Goal: Navigation & Orientation: Find specific page/section

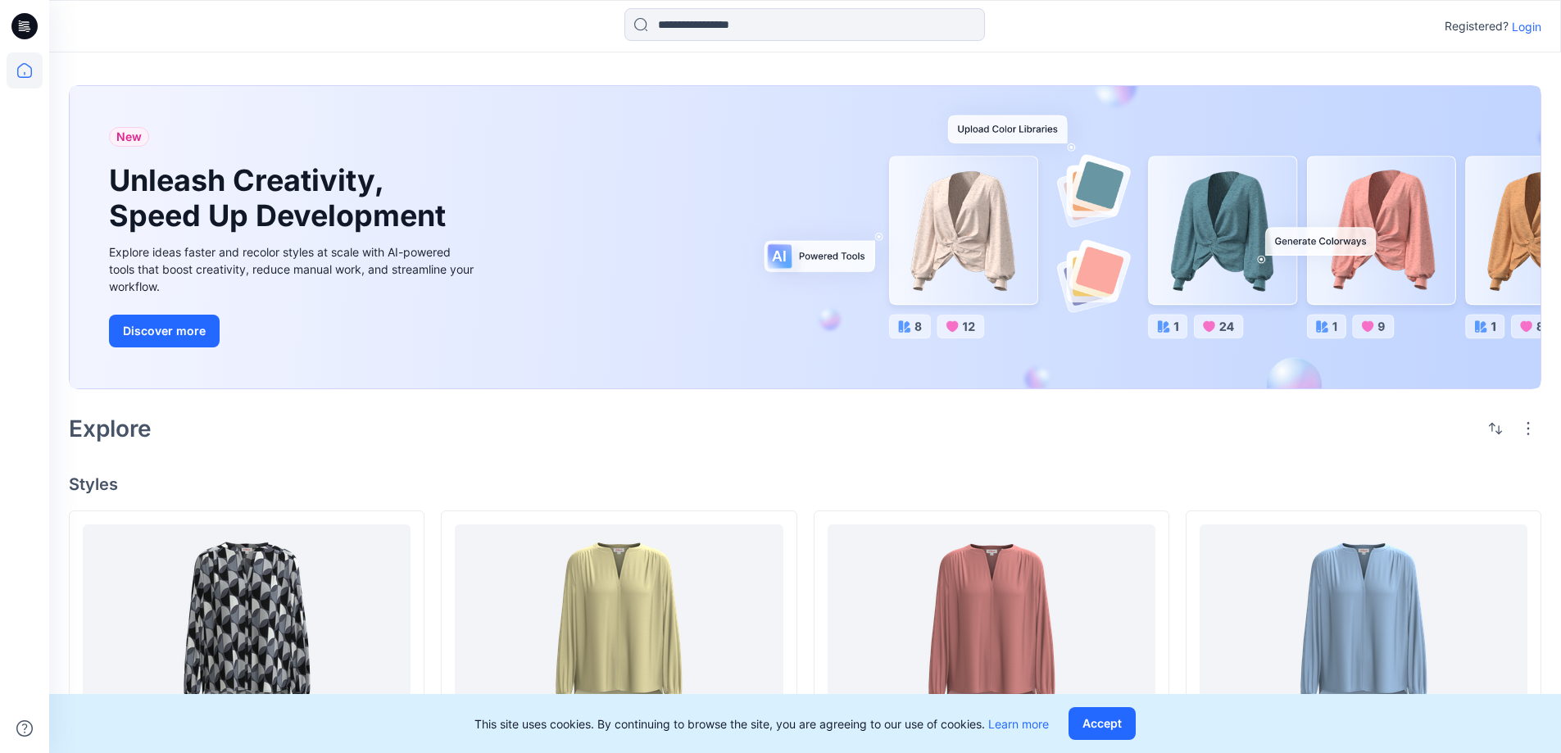
click at [938, 252] on div "New Unleash Creativity, Speed Up Development Explore ideas faster and recolor s…" at bounding box center [805, 237] width 1471 height 302
click at [1008, 260] on div "New Unleash Creativity, Speed Up Development Explore ideas faster and recolor s…" at bounding box center [805, 237] width 1471 height 302
click at [984, 280] on div "New Unleash Creativity, Speed Up Development Explore ideas faster and recolor s…" at bounding box center [805, 237] width 1471 height 302
click at [979, 239] on div "New Unleash Creativity, Speed Up Development Explore ideas faster and recolor s…" at bounding box center [805, 237] width 1471 height 302
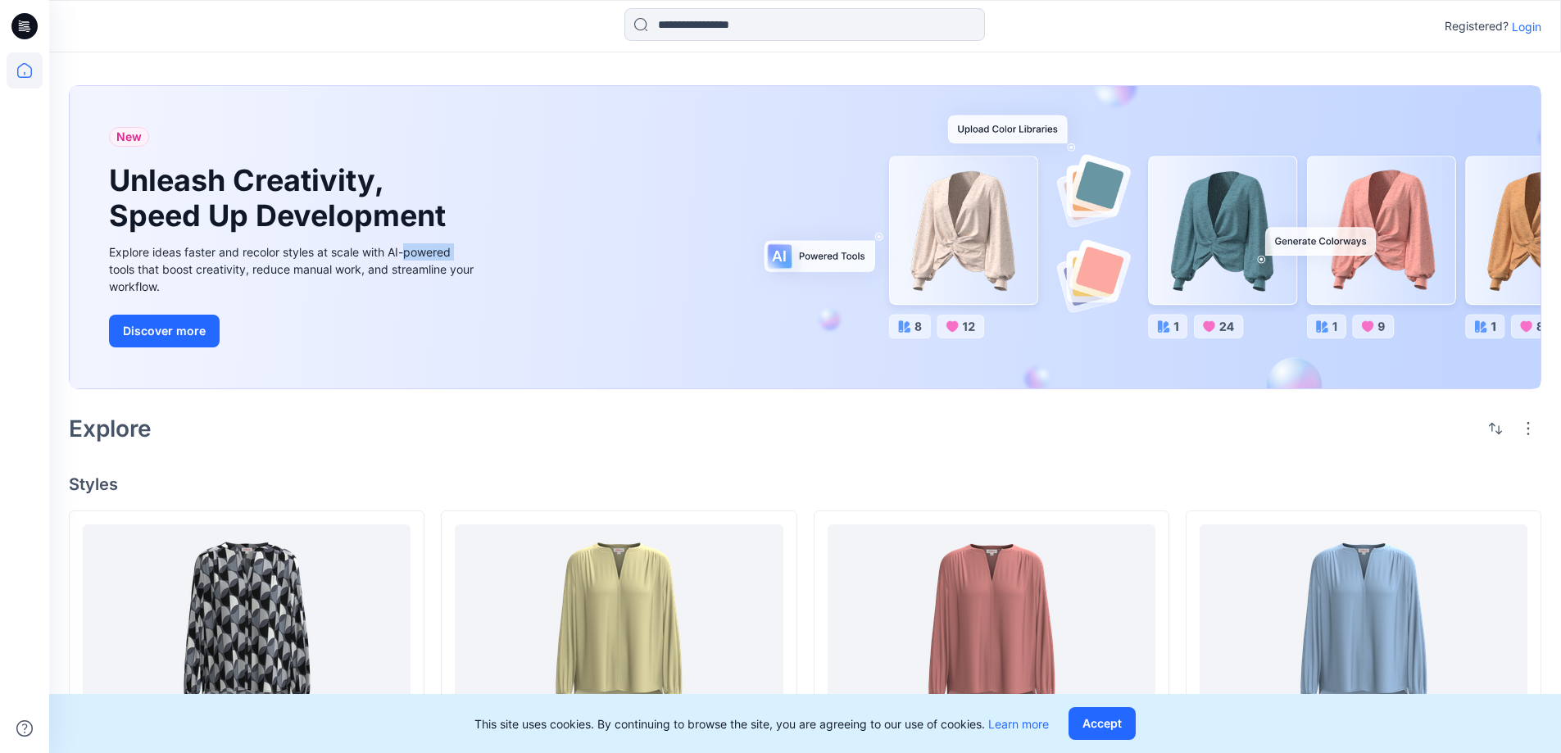
click at [979, 239] on div "New Unleash Creativity, Speed Up Development Explore ideas faster and recolor s…" at bounding box center [805, 237] width 1471 height 302
click at [909, 327] on div "New Unleash Creativity, Speed Up Development Explore ideas faster and recolor s…" at bounding box center [805, 237] width 1471 height 302
click at [1167, 240] on div "New Unleash Creativity, Speed Up Development Explore ideas faster and recolor s…" at bounding box center [805, 237] width 1471 height 302
click at [1226, 260] on div "New Unleash Creativity, Speed Up Development Explore ideas faster and recolor s…" at bounding box center [805, 237] width 1471 height 302
click at [824, 262] on div "New Unleash Creativity, Speed Up Development Explore ideas faster and recolor s…" at bounding box center [805, 237] width 1471 height 302
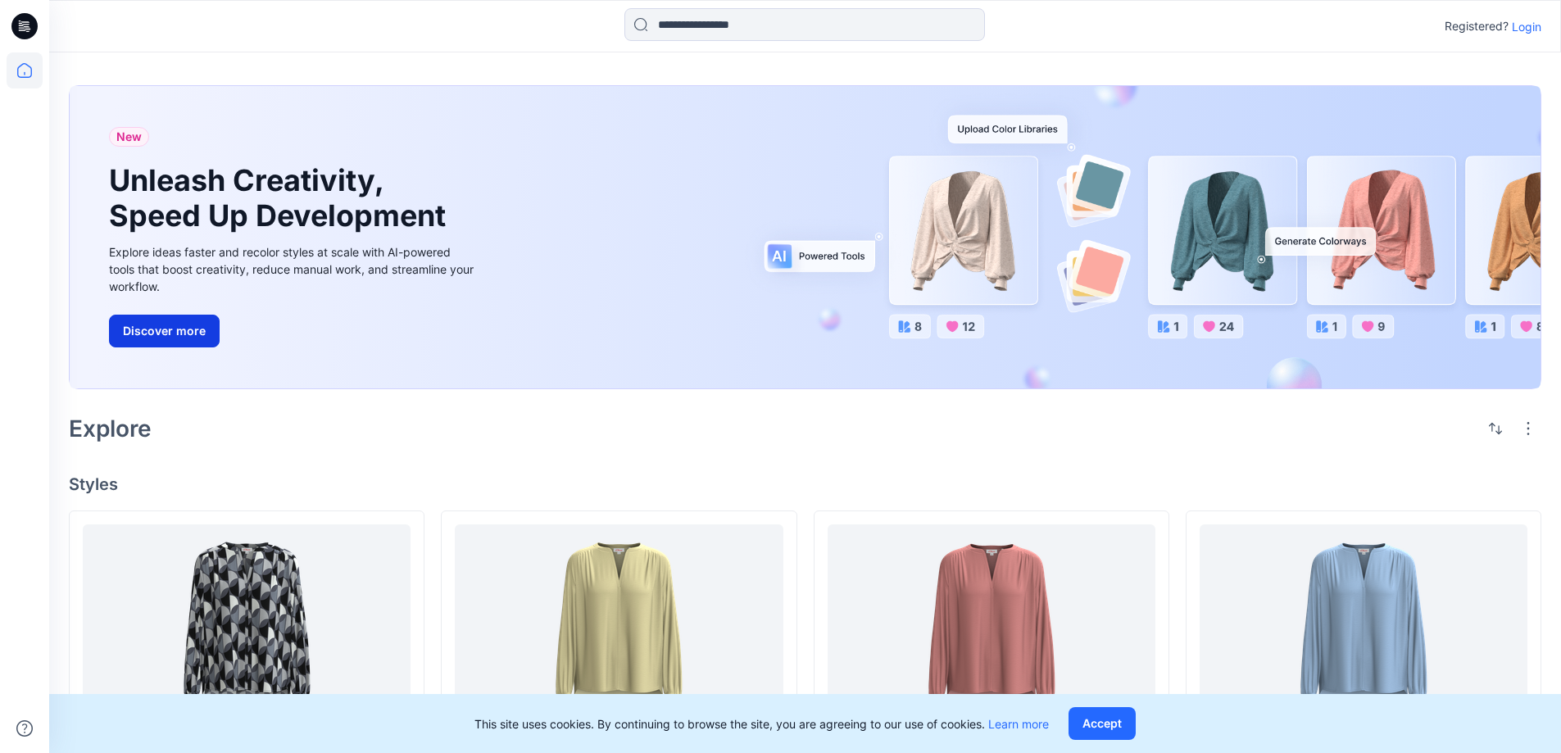
click at [188, 340] on button "Discover more" at bounding box center [164, 331] width 111 height 33
drag, startPoint x: 966, startPoint y: 214, endPoint x: 955, endPoint y: 230, distance: 19.5
click at [955, 230] on div "New Unleash Creativity, Speed Up Development Explore ideas faster and recolor s…" at bounding box center [805, 237] width 1471 height 302
click at [924, 328] on div "New Unleash Creativity, Speed Up Development Explore ideas faster and recolor s…" at bounding box center [805, 237] width 1471 height 302
click at [918, 327] on div "New Unleash Creativity, Speed Up Development Explore ideas faster and recolor s…" at bounding box center [805, 237] width 1471 height 302
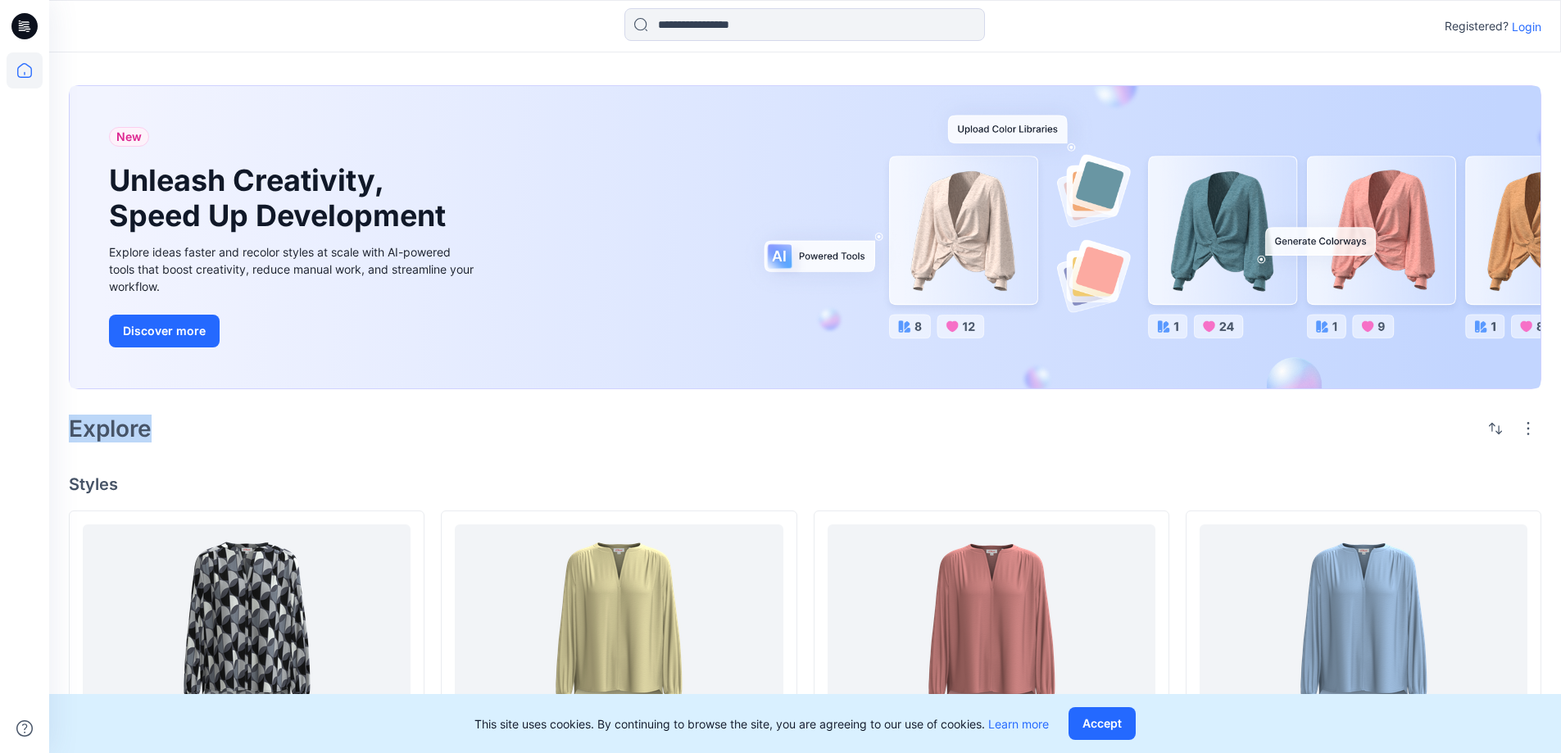
click at [918, 327] on div "New Unleash Creativity, Speed Up Development Explore ideas faster and recolor s…" at bounding box center [805, 237] width 1471 height 302
click at [108, 437] on h2 "Explore" at bounding box center [110, 428] width 83 height 26
click at [189, 435] on div "Explore" at bounding box center [805, 428] width 1472 height 39
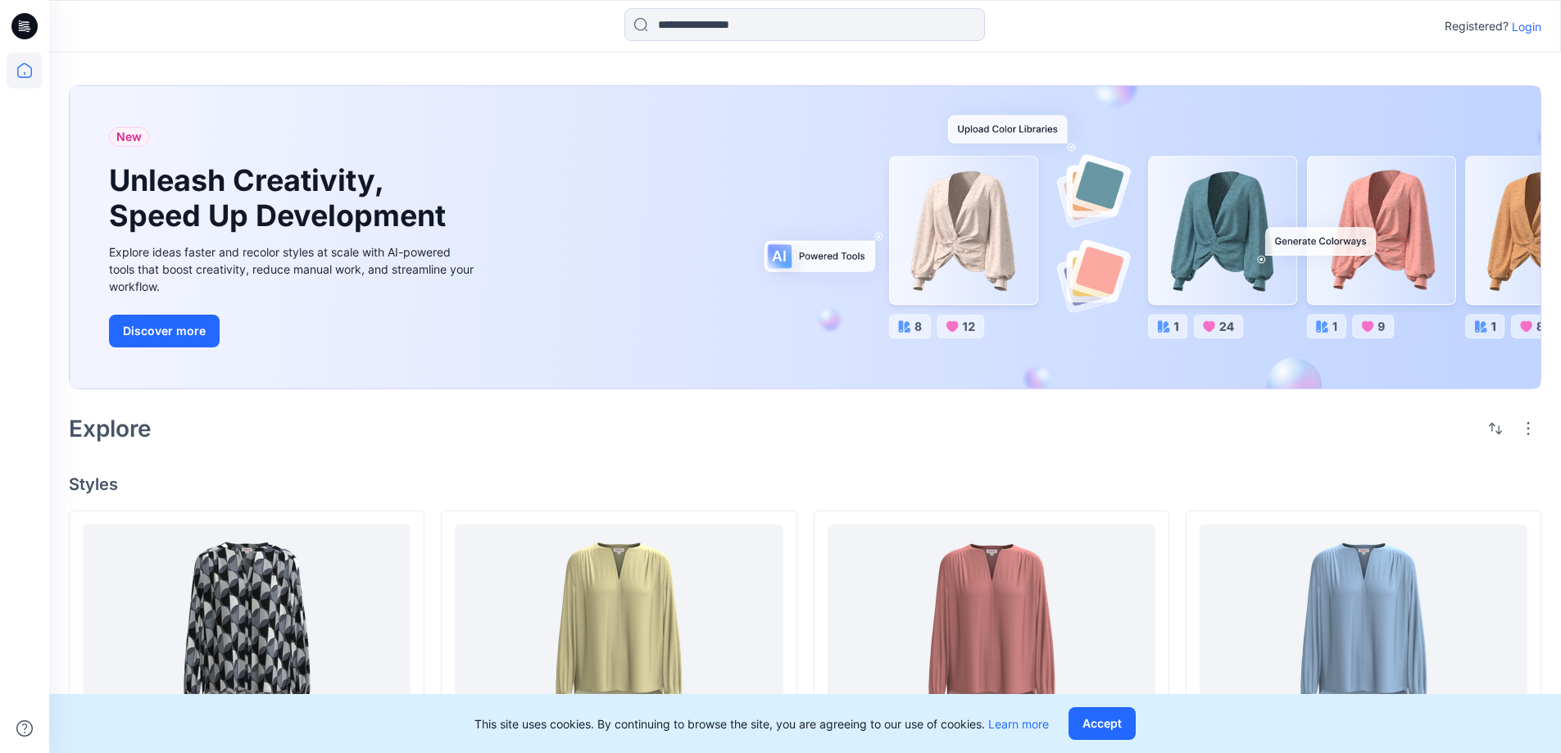
scroll to position [164, 0]
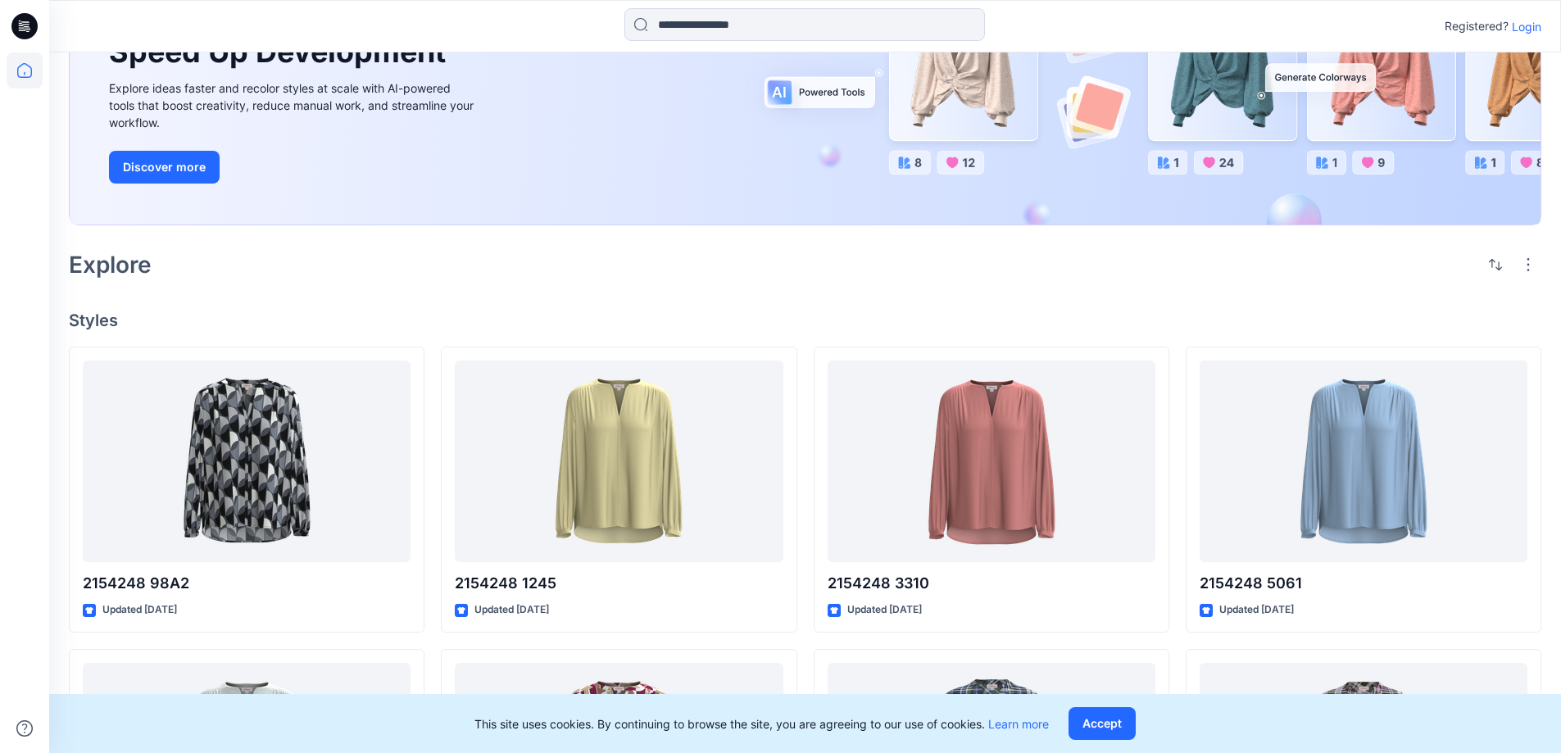
click at [113, 275] on h2 "Explore" at bounding box center [110, 265] width 83 height 26
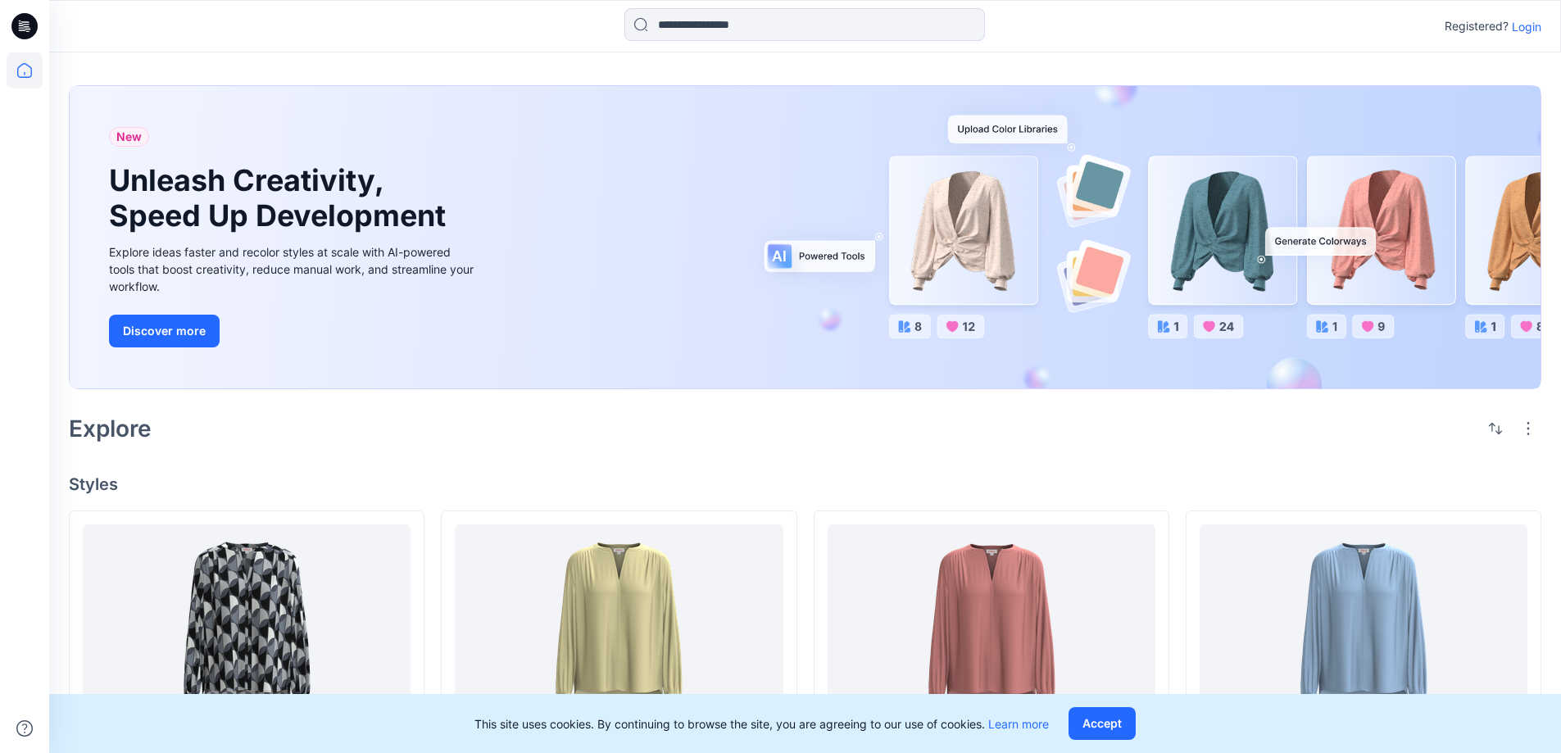
click at [797, 253] on div "New Unleash Creativity, Speed Up Development Explore ideas faster and recolor s…" at bounding box center [805, 237] width 1471 height 302
click at [990, 132] on div "New Unleash Creativity, Speed Up Development Explore ideas faster and recolor s…" at bounding box center [805, 237] width 1471 height 302
click at [1036, 137] on div "New Unleash Creativity, Speed Up Development Explore ideas faster and recolor s…" at bounding box center [805, 237] width 1471 height 302
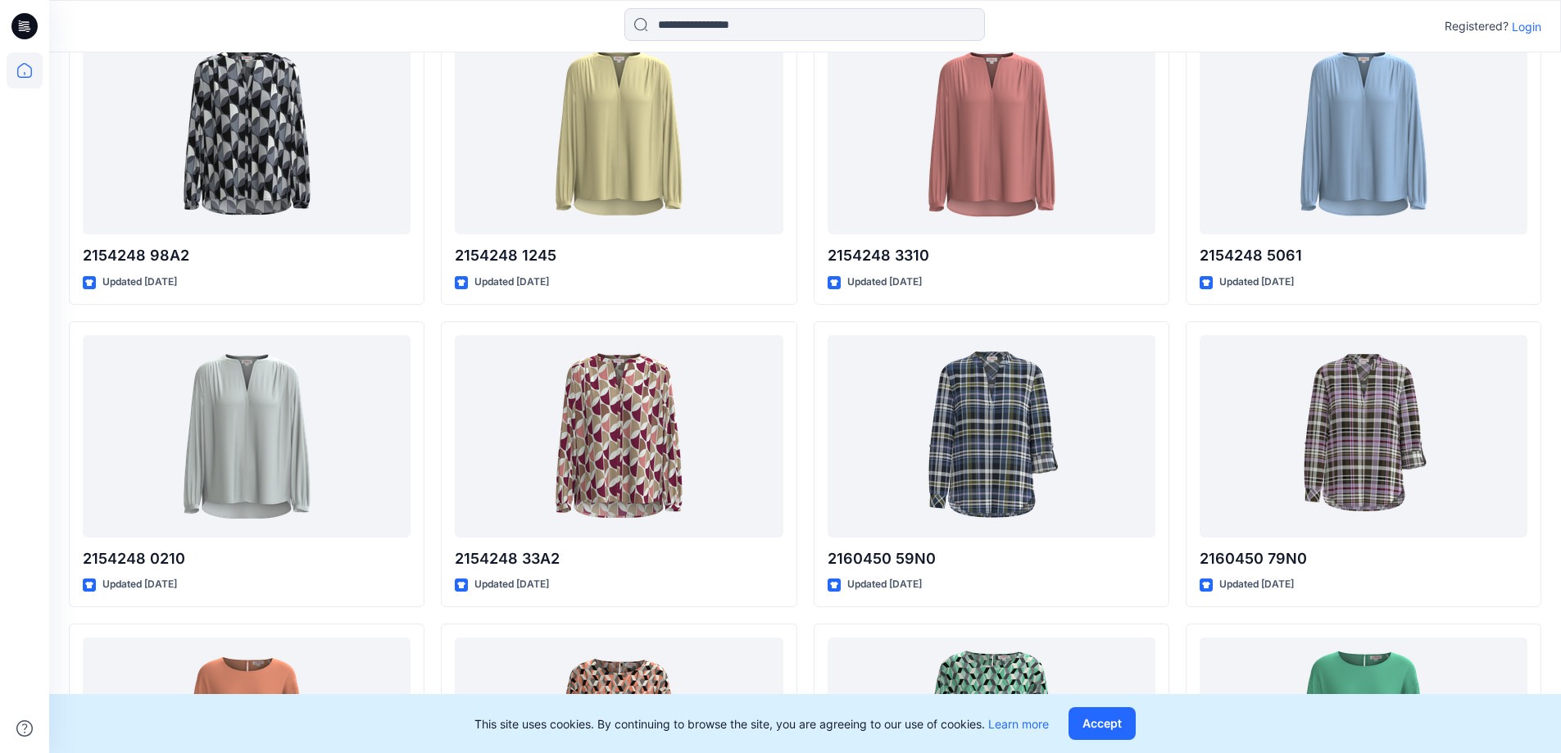
scroll to position [573, 0]
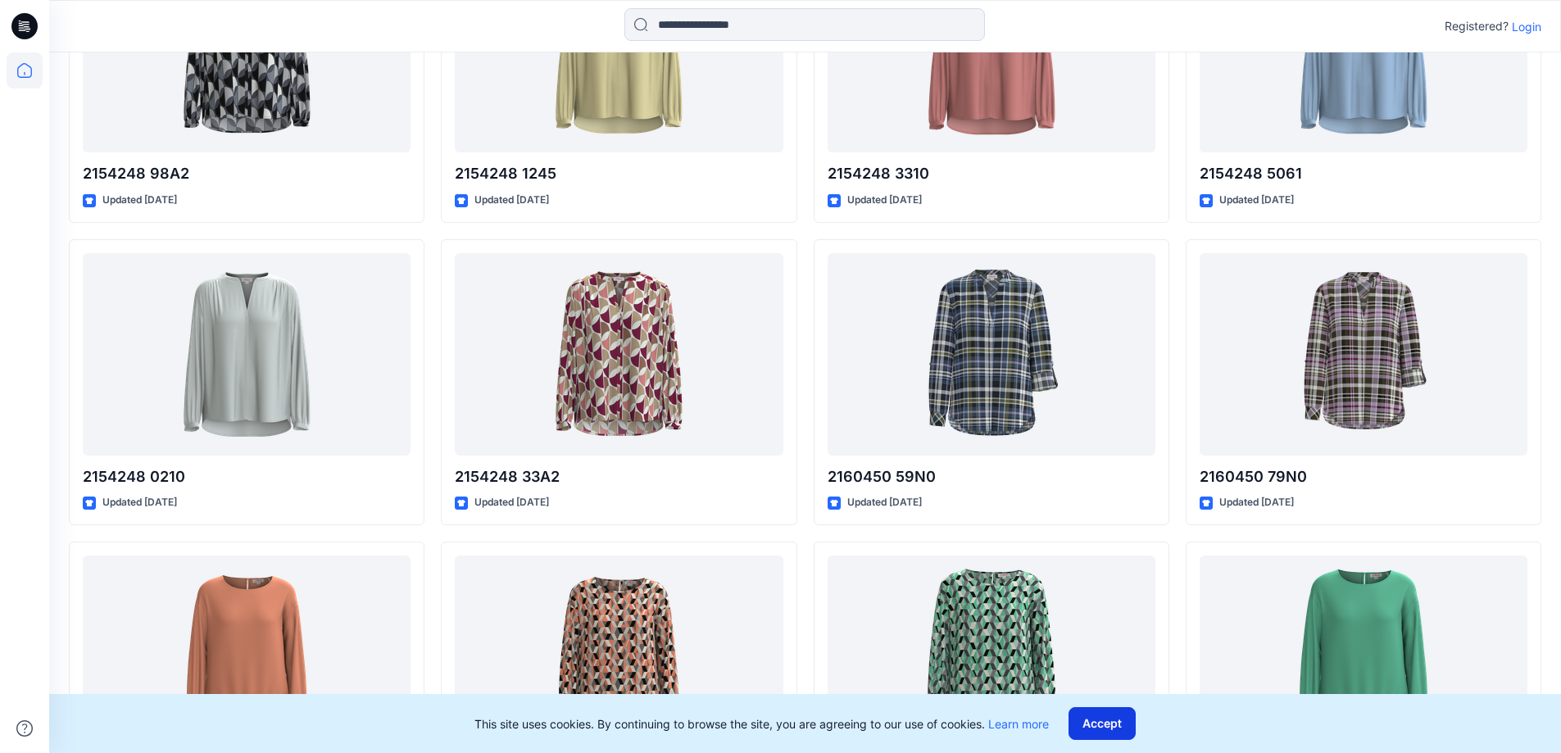
click at [1115, 727] on button "Accept" at bounding box center [1101, 723] width 67 height 33
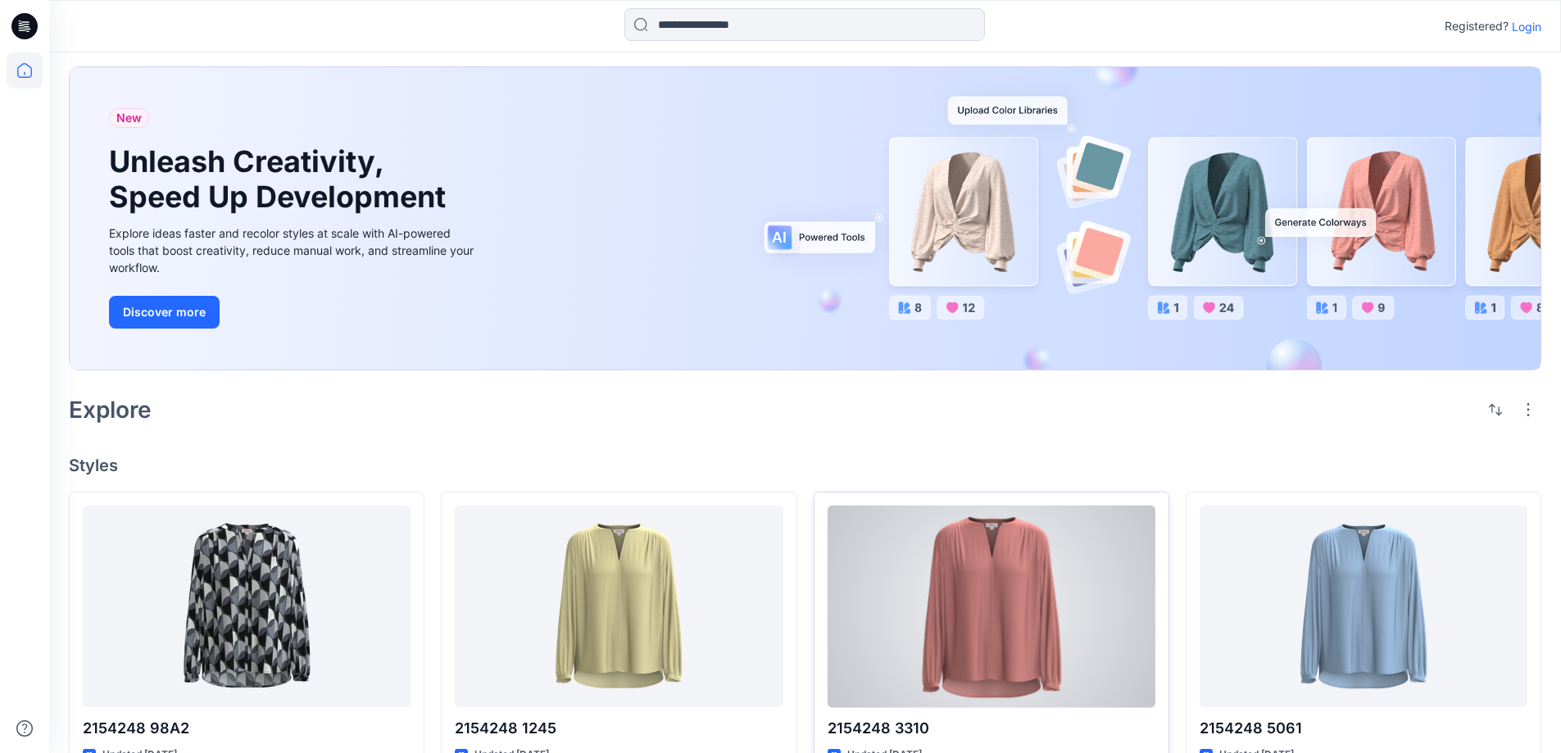
scroll to position [0, 0]
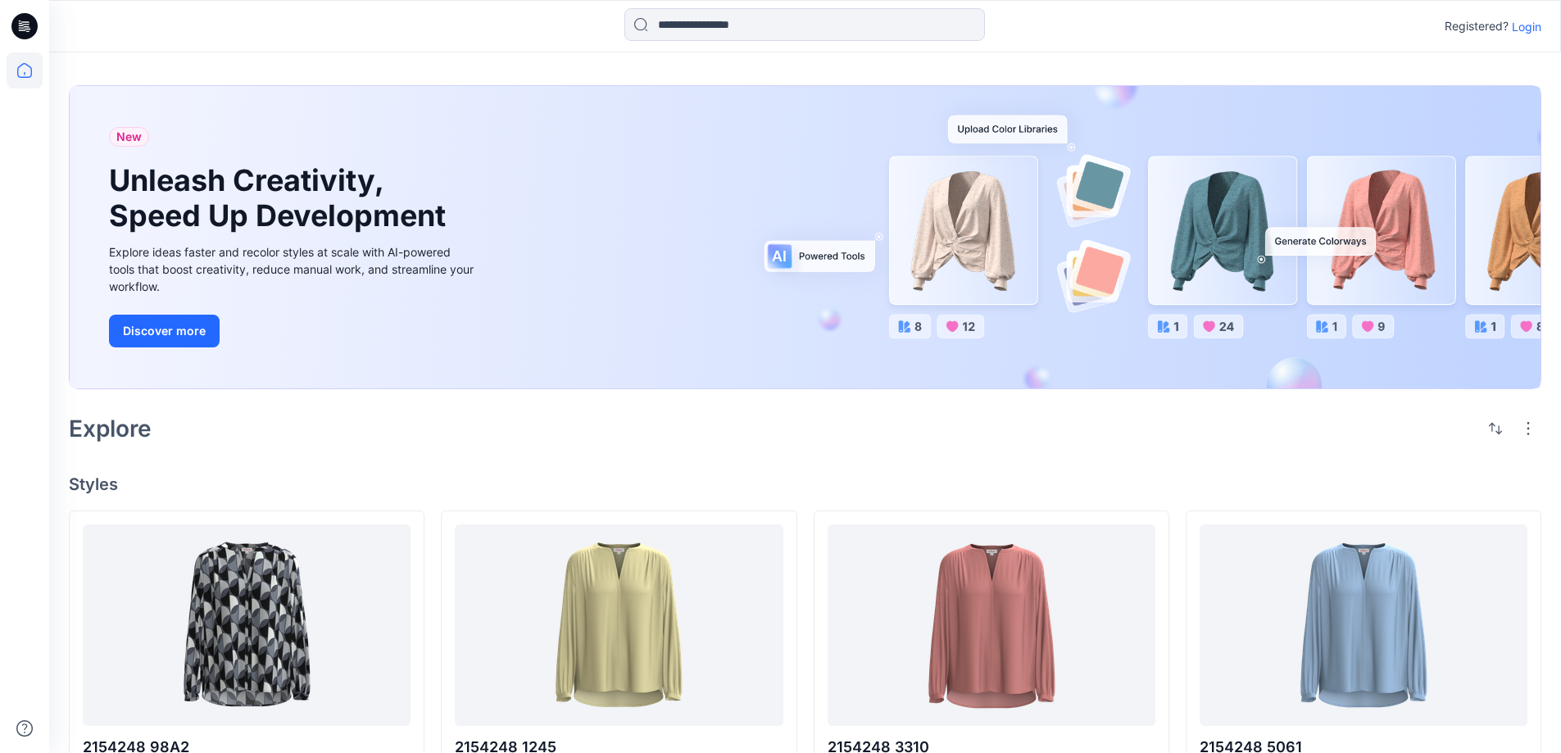
click at [1370, 335] on div "New Unleash Creativity, Speed Up Development Explore ideas faster and recolor s…" at bounding box center [805, 237] width 1471 height 302
click at [1367, 329] on div "New Unleash Creativity, Speed Up Development Explore ideas faster and recolor s…" at bounding box center [805, 237] width 1471 height 302
drag, startPoint x: 1333, startPoint y: 306, endPoint x: 1326, endPoint y: 264, distance: 42.3
click at [1333, 295] on div "New Unleash Creativity, Speed Up Development Explore ideas faster and recolor s…" at bounding box center [805, 237] width 1471 height 302
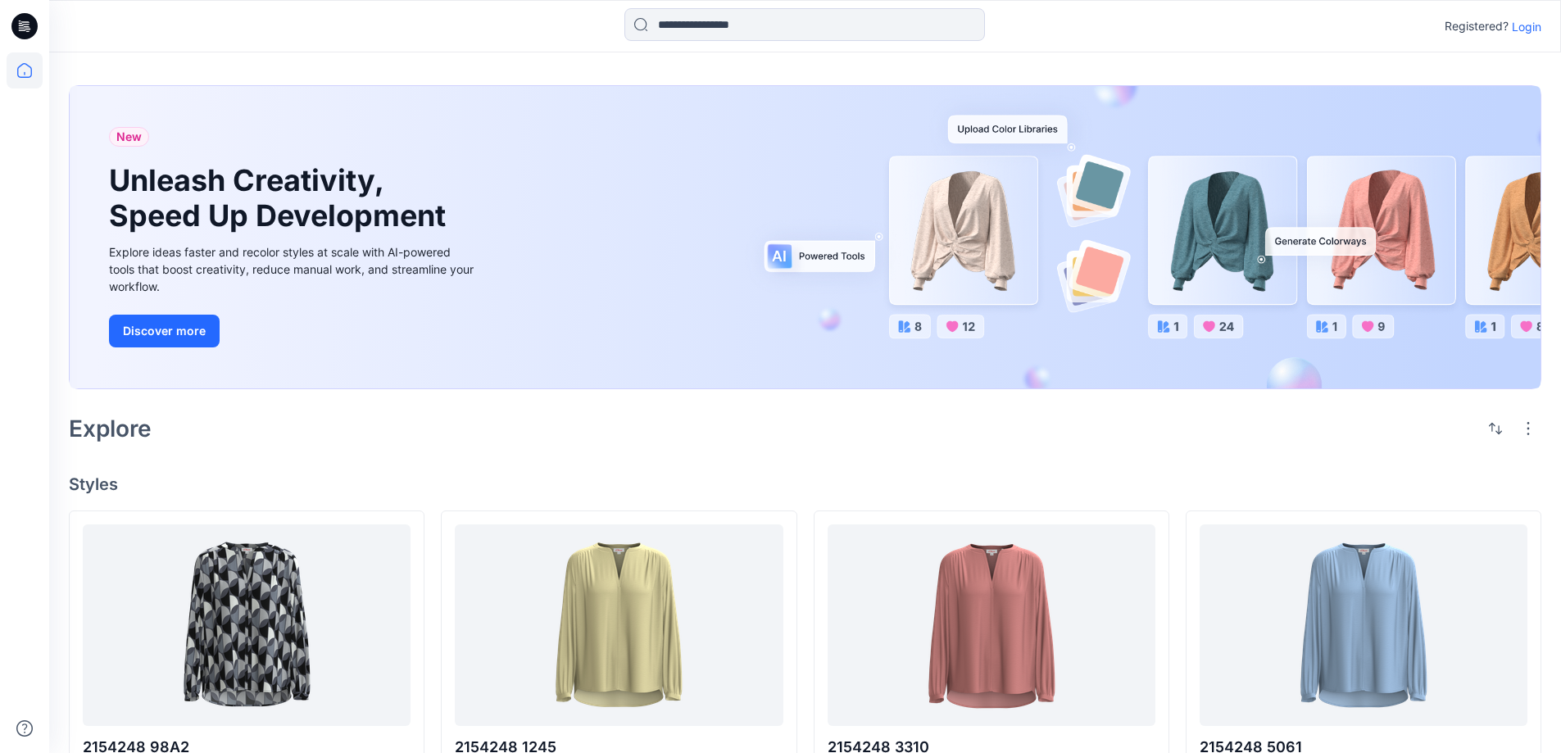
click at [1326, 263] on div "New Unleash Creativity, Speed Up Development Explore ideas faster and recolor s…" at bounding box center [805, 237] width 1471 height 302
click at [1312, 242] on div "New Unleash Creativity, Speed Up Development Explore ideas faster and recolor s…" at bounding box center [805, 237] width 1471 height 302
click at [1261, 259] on div "New Unleash Creativity, Speed Up Development Explore ideas faster and recolor s…" at bounding box center [805, 237] width 1471 height 302
click at [986, 129] on div "New Unleash Creativity, Speed Up Development Explore ideas faster and recolor s…" at bounding box center [805, 237] width 1471 height 302
click at [847, 259] on div "New Unleash Creativity, Speed Up Development Explore ideas faster and recolor s…" at bounding box center [805, 237] width 1471 height 302
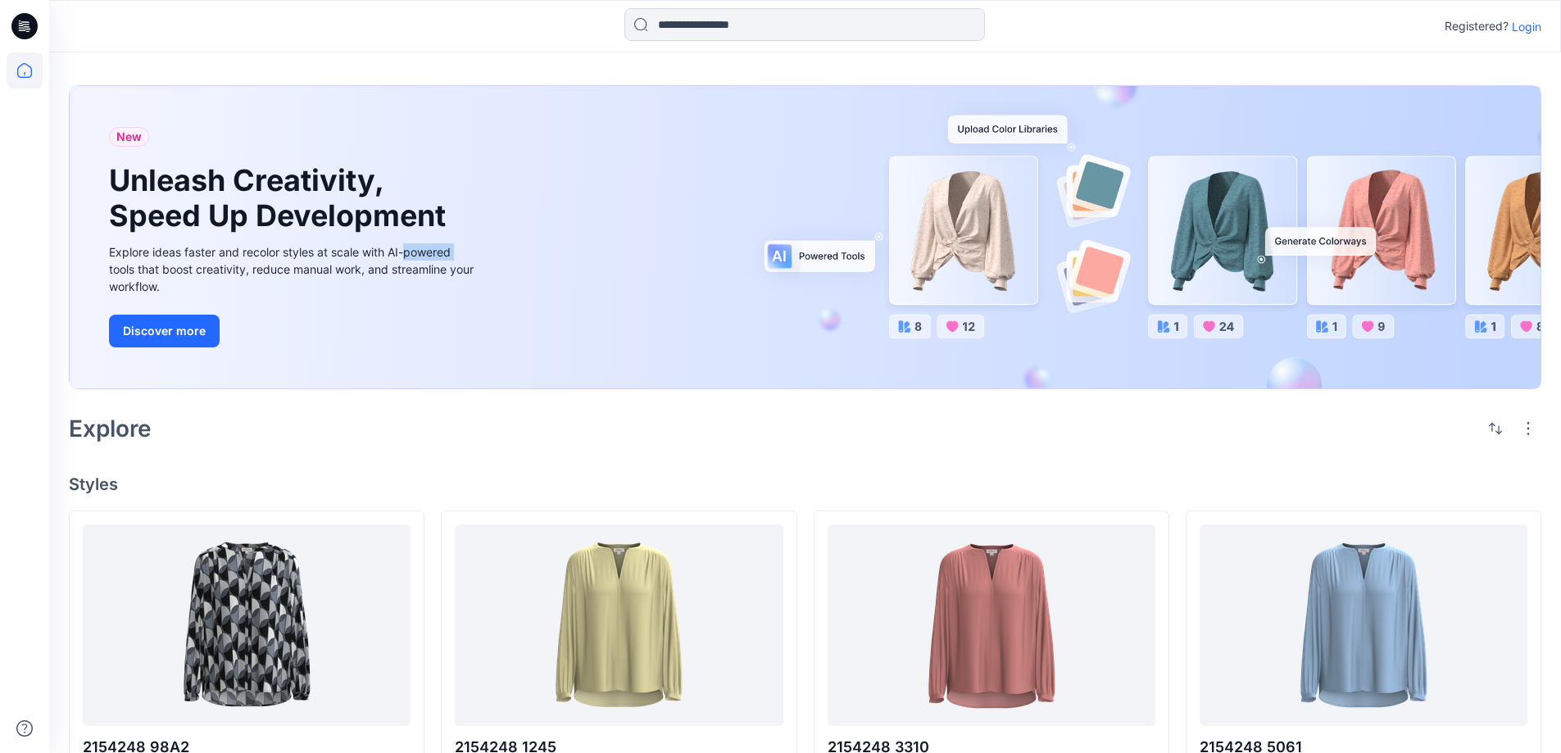
click at [847, 259] on div "New Unleash Creativity, Speed Up Development Explore ideas faster and recolor s…" at bounding box center [805, 237] width 1471 height 302
click at [759, 22] on input at bounding box center [804, 24] width 360 height 33
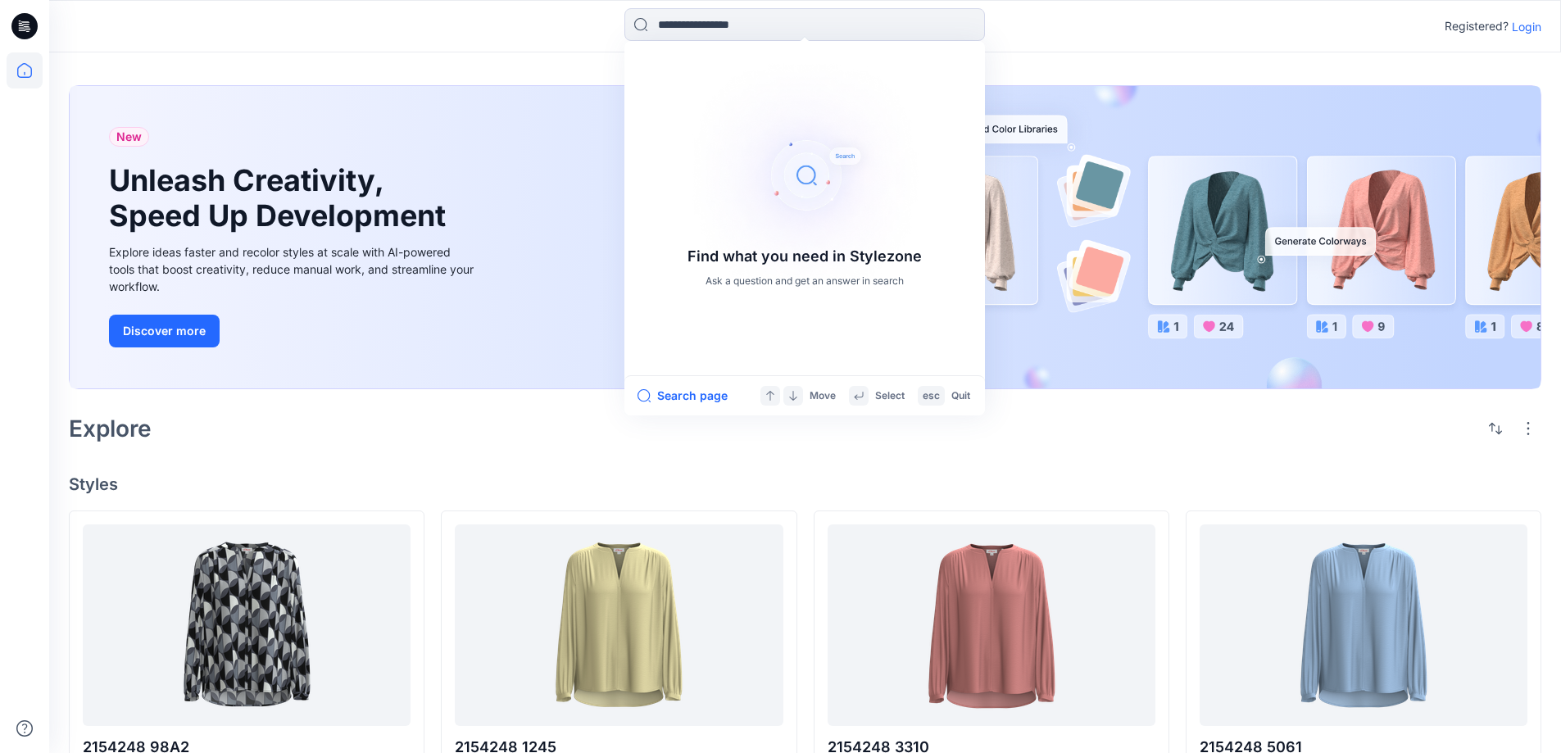
click at [109, 48] on div "Find what you need in Stylezone Ask a question and get an answer in search Sear…" at bounding box center [804, 26] width 1511 height 52
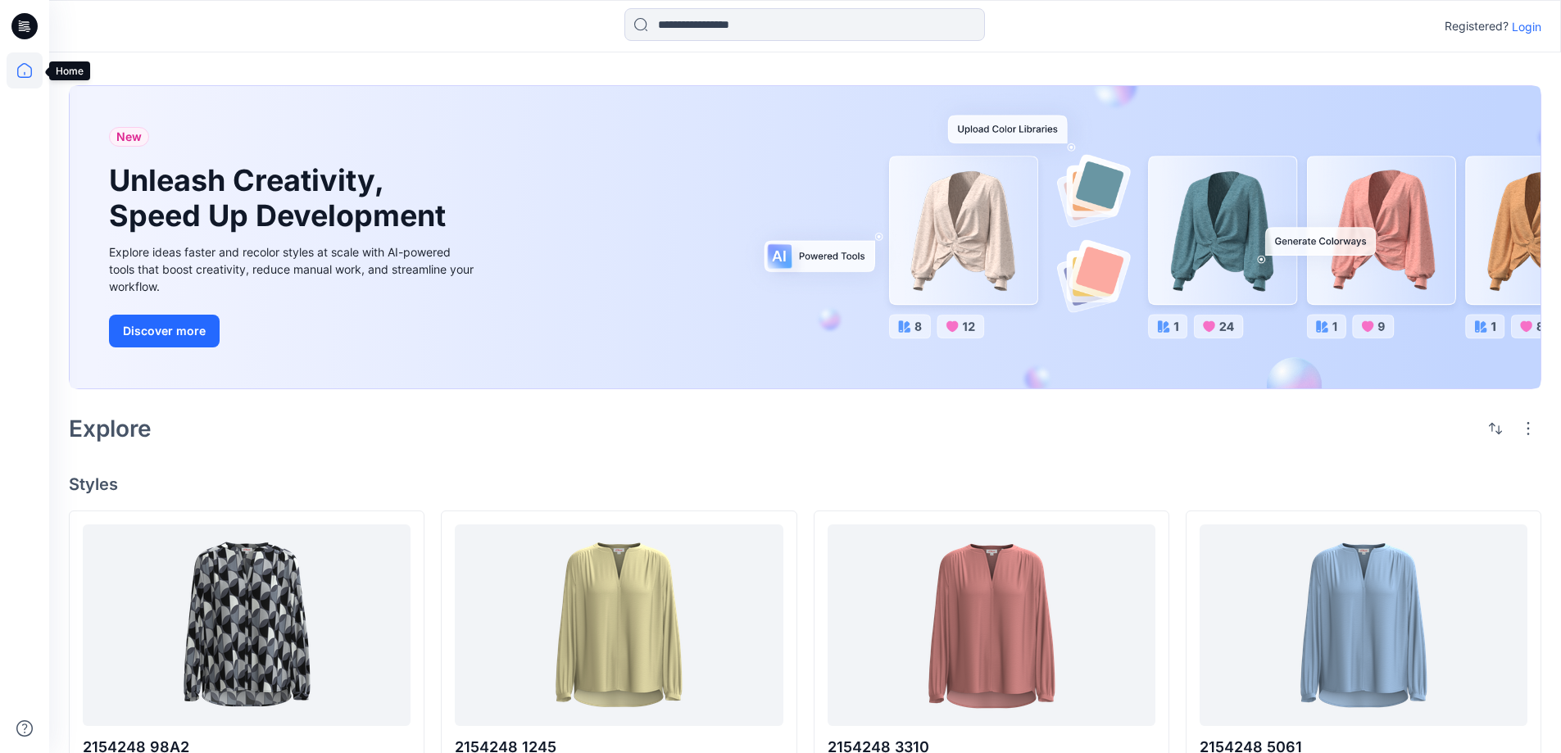
click at [32, 70] on icon at bounding box center [25, 70] width 36 height 36
click at [31, 70] on icon at bounding box center [24, 70] width 15 height 15
click at [26, 29] on icon at bounding box center [28, 29] width 6 height 1
click at [26, 28] on icon at bounding box center [24, 26] width 26 height 52
click at [26, 28] on icon at bounding box center [24, 26] width 26 height 26
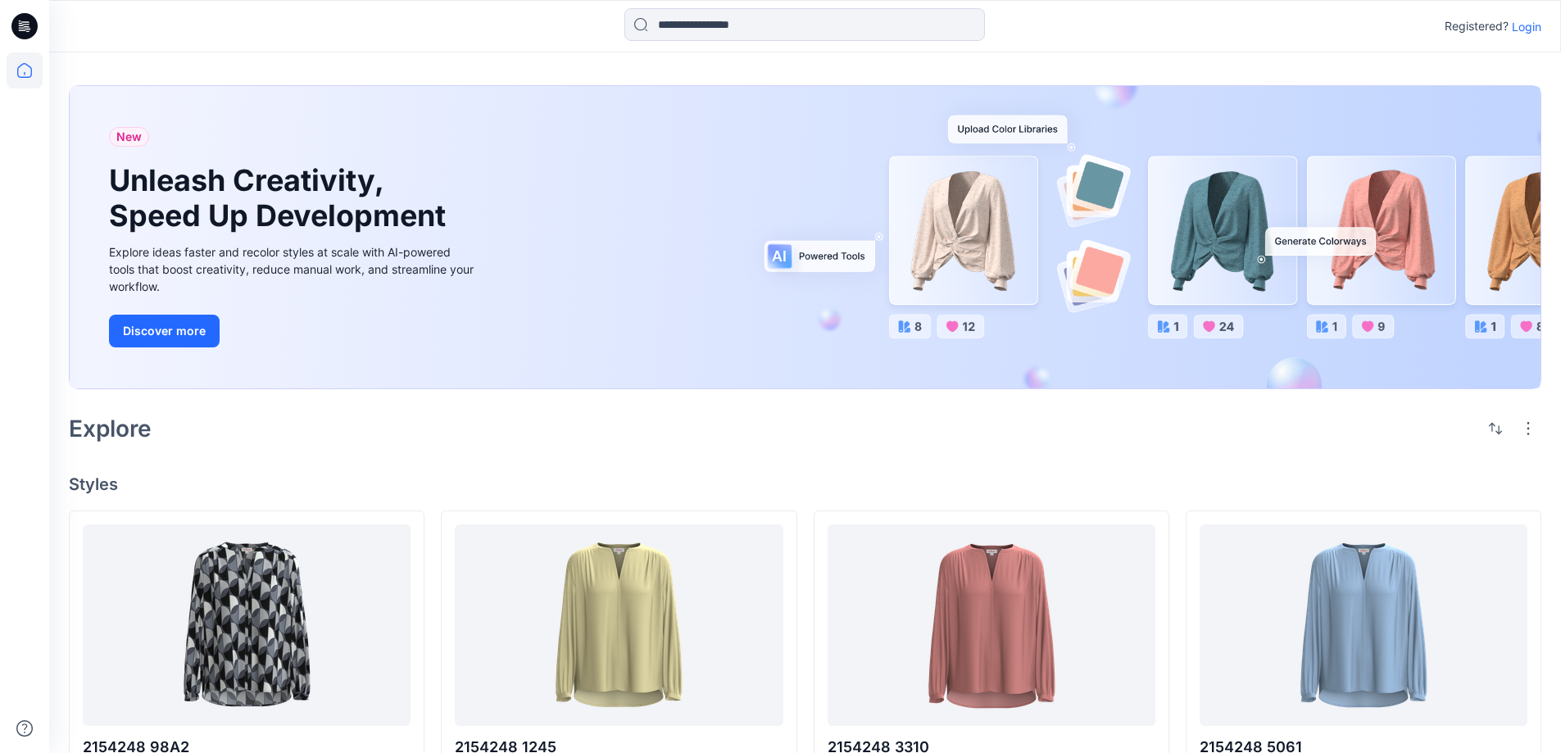
click at [26, 29] on icon at bounding box center [28, 29] width 6 height 1
click at [28, 84] on icon at bounding box center [25, 70] width 36 height 36
click at [25, 79] on icon at bounding box center [25, 70] width 36 height 36
click at [23, 45] on icon at bounding box center [24, 26] width 26 height 52
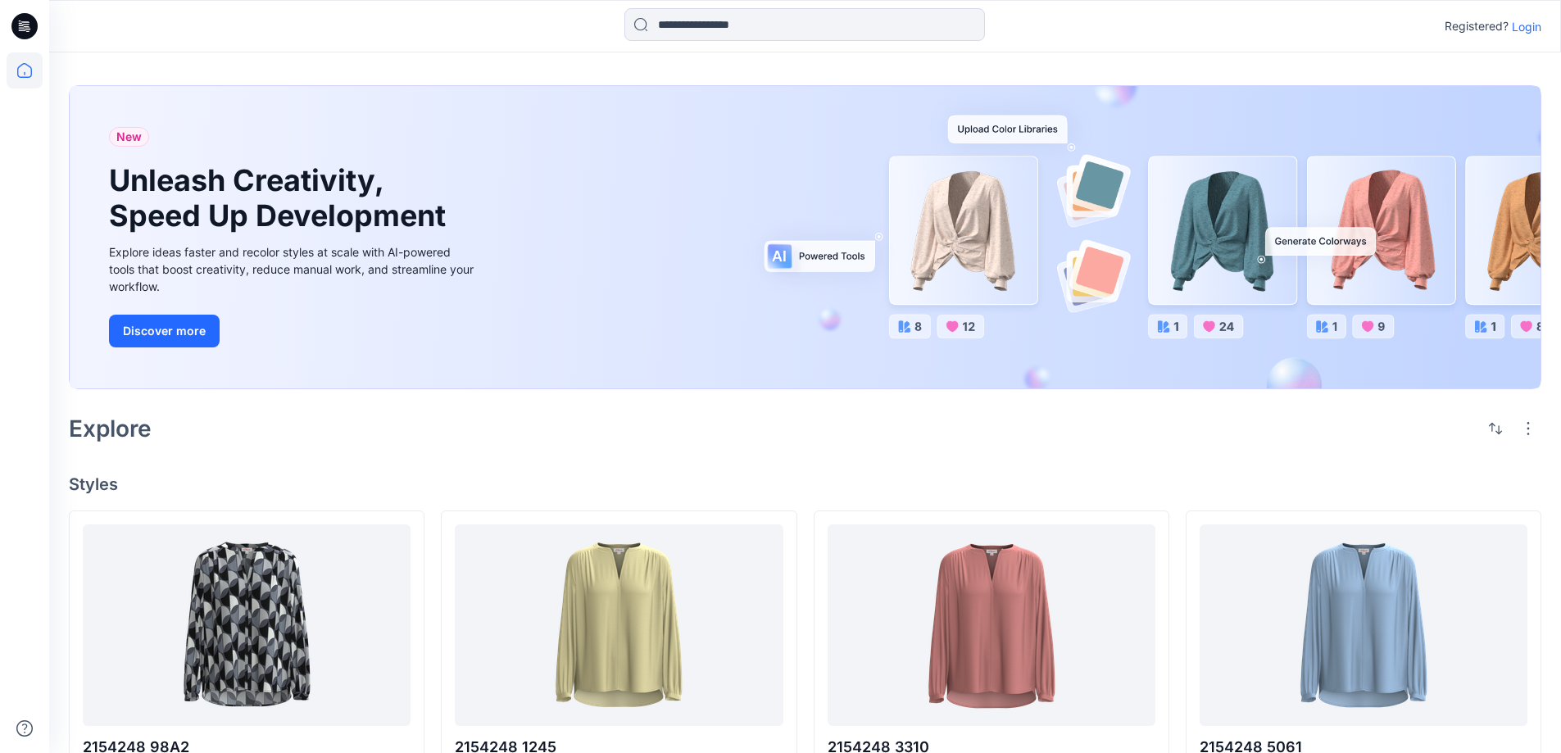
click at [29, 25] on icon at bounding box center [24, 26] width 26 height 26
click at [1527, 27] on p "Login" at bounding box center [1525, 26] width 29 height 17
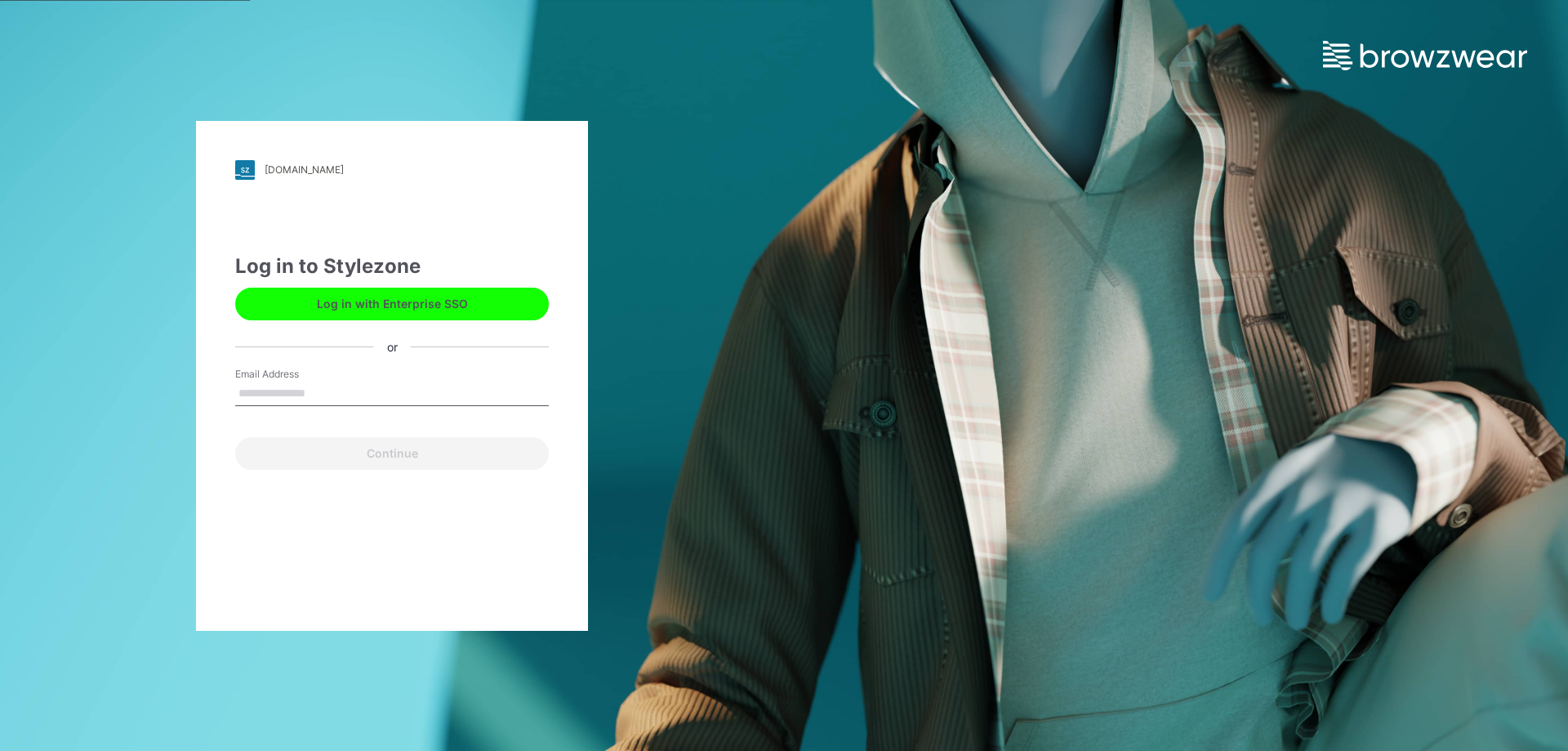
click at [344, 390] on input "Email Address" at bounding box center [392, 394] width 314 height 25
type input "**********"
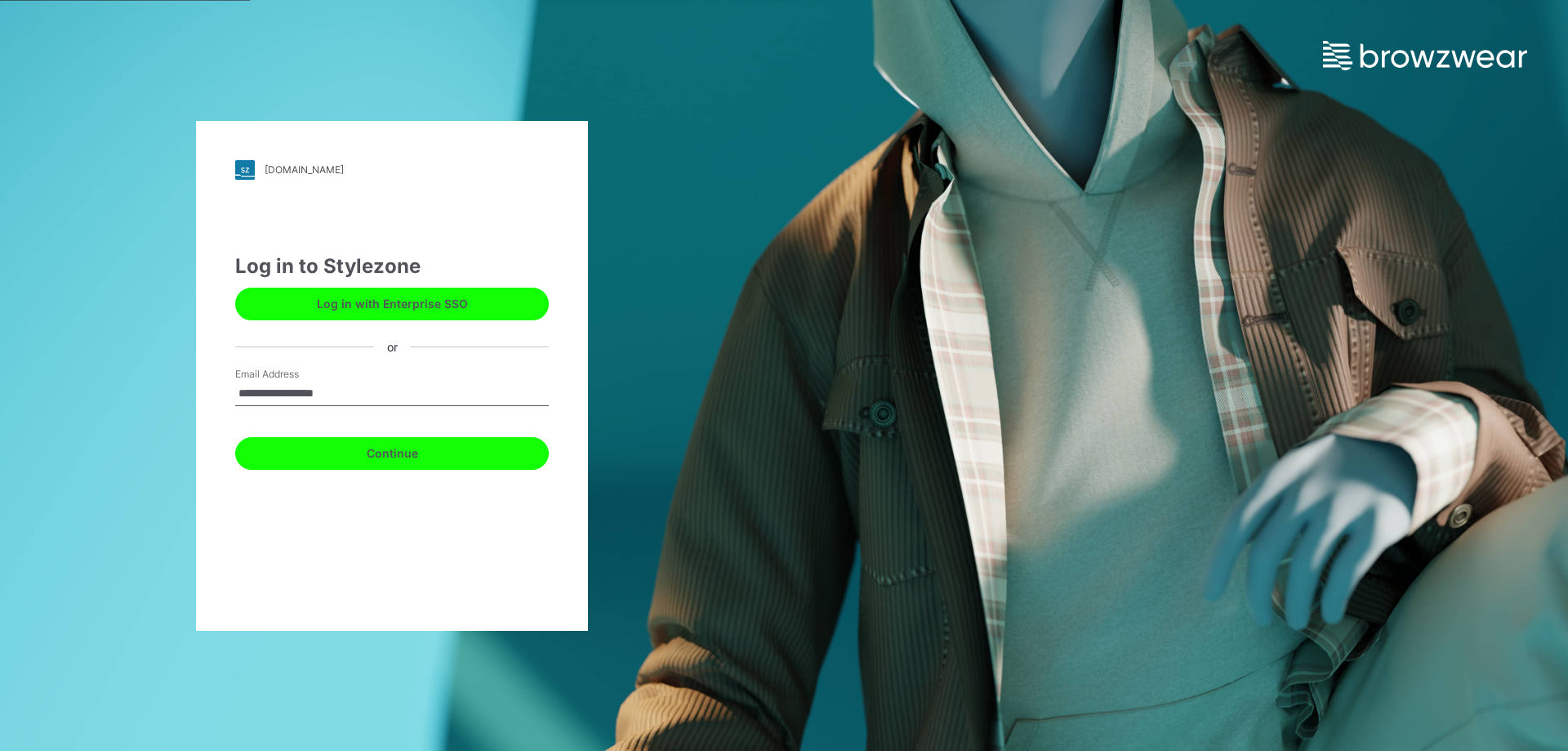
click at [359, 454] on button "Continue" at bounding box center [392, 453] width 314 height 33
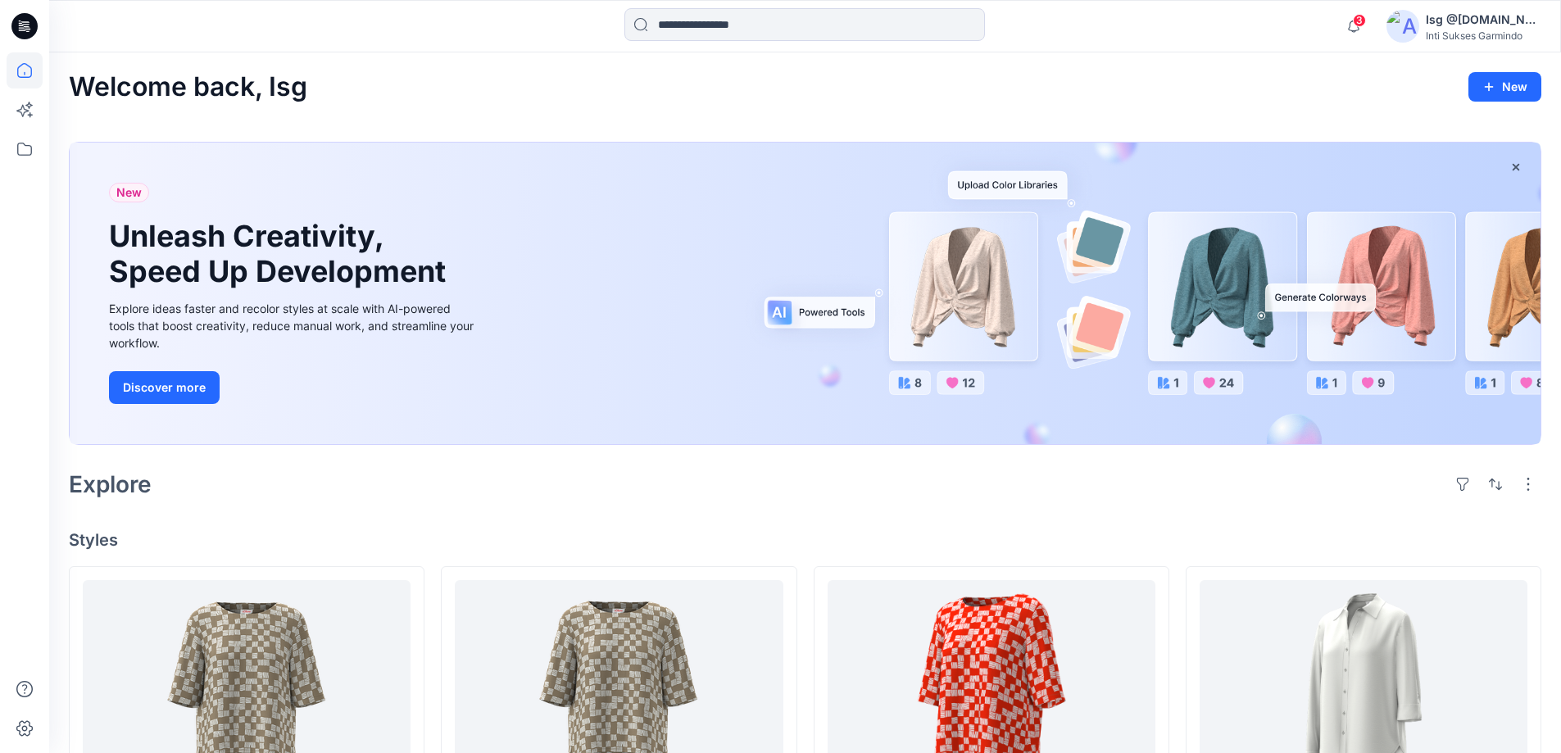
scroll to position [328, 0]
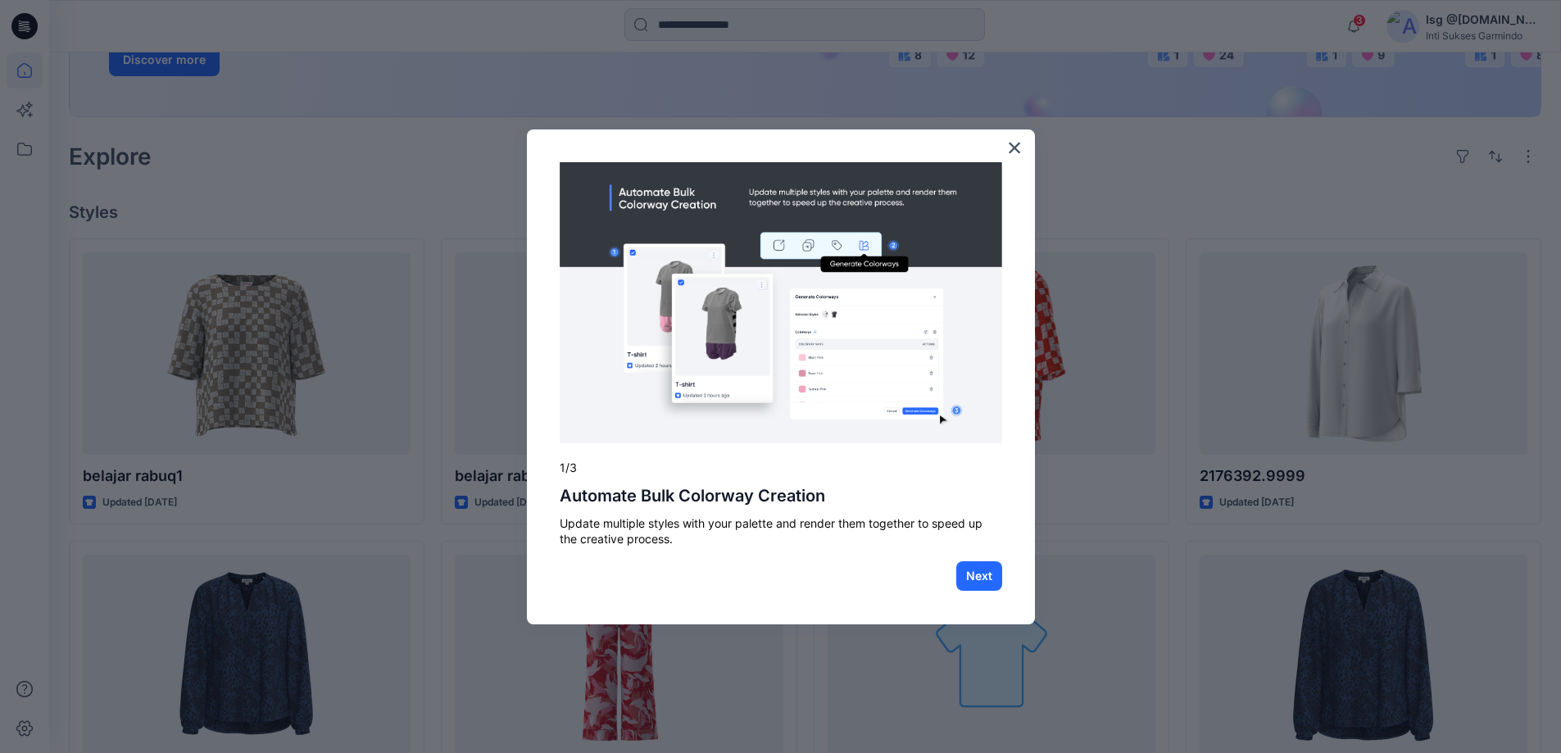
click at [1024, 182] on div "× 1/3 Automate Bulk Colorway Creation Update multiple styles with your palette …" at bounding box center [781, 376] width 508 height 495
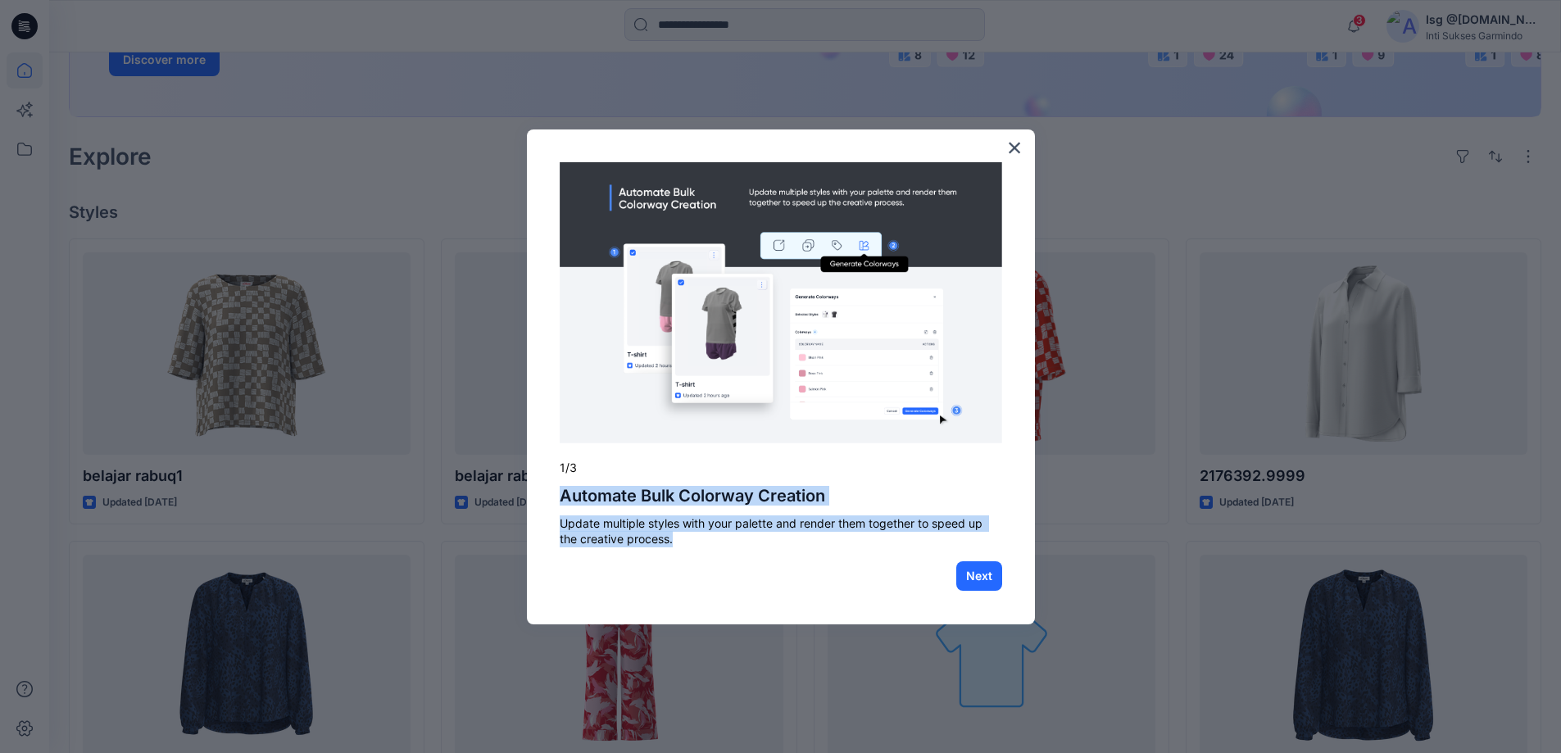
drag, startPoint x: 563, startPoint y: 496, endPoint x: 675, endPoint y: 542, distance: 121.6
click at [675, 542] on div "× 1/3 Automate Bulk Colorway Creation Update multiple styles with your palette …" at bounding box center [781, 376] width 508 height 495
copy div "Automate Bulk Colorway Creation Update multiple styles with your palette and re…"
click at [977, 581] on button "Next" at bounding box center [979, 575] width 46 height 29
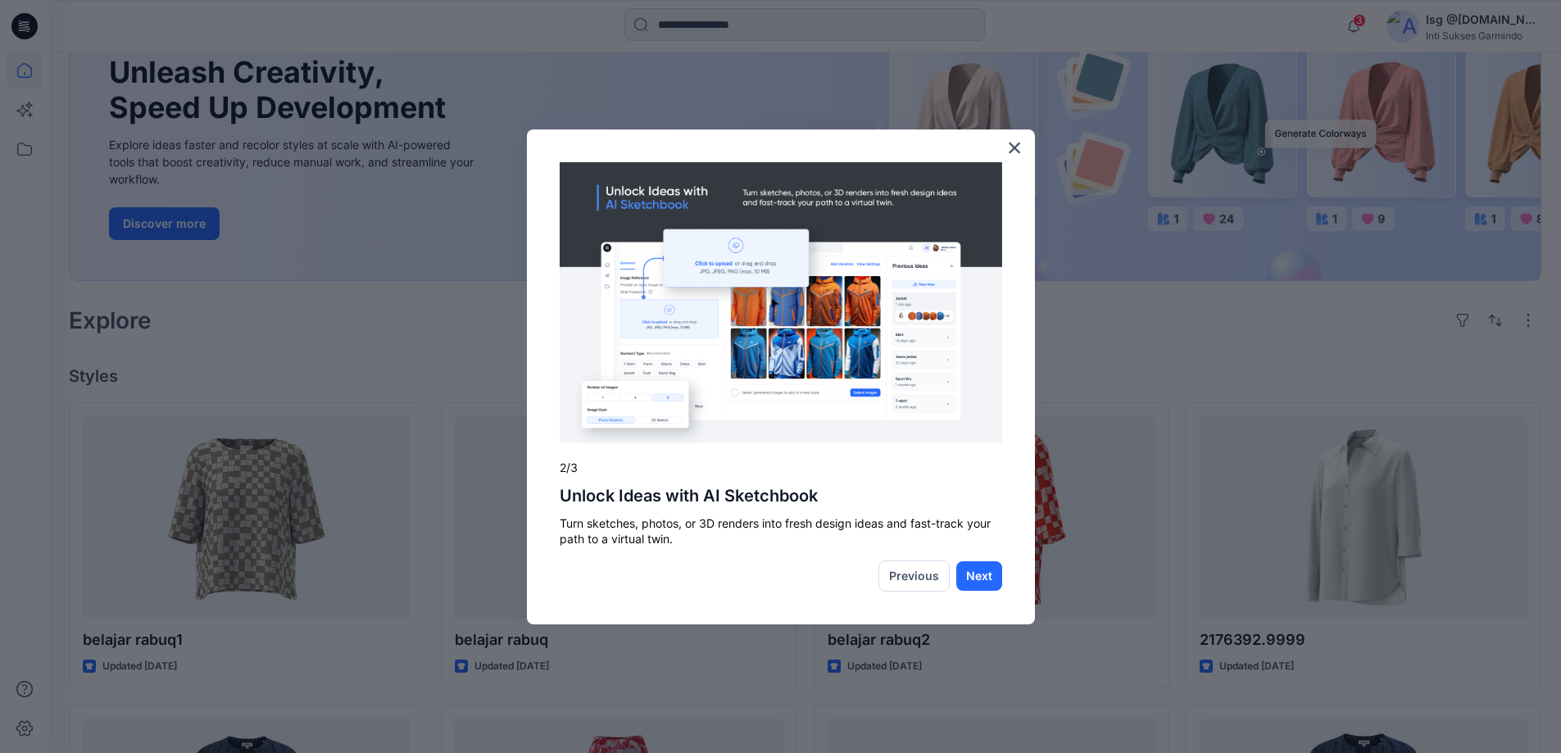
scroll to position [0, 0]
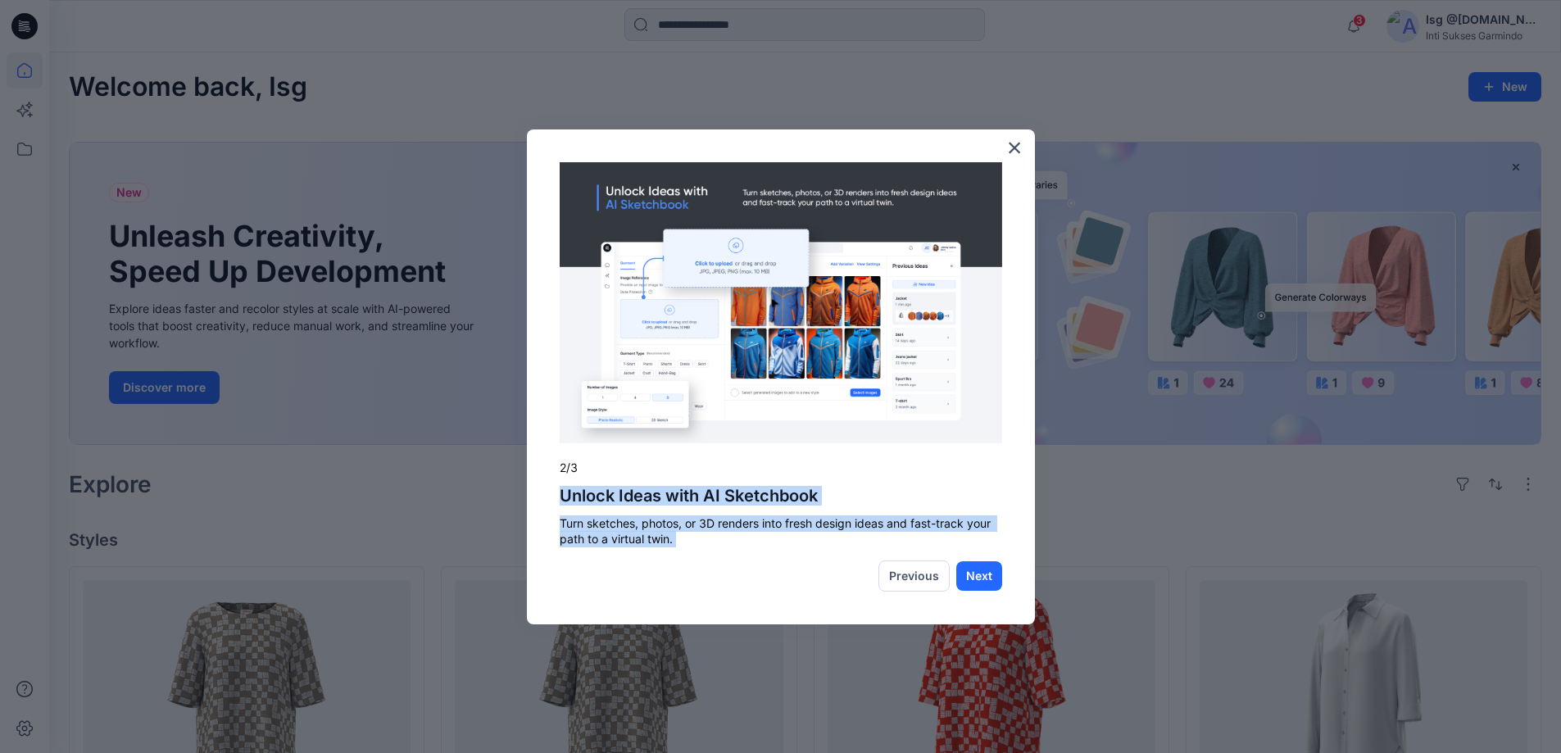
drag, startPoint x: 564, startPoint y: 496, endPoint x: 667, endPoint y: 547, distance: 114.3
click at [667, 547] on div "× 2/3 Unlock Ideas with AI Sketchbook Turn sketches, photos, or 3D renders into…" at bounding box center [781, 376] width 508 height 495
copy div "Unlock Ideas with AI Sketchbook Turn sketches, photos, or 3D renders into fresh…"
click at [967, 572] on button "Next" at bounding box center [979, 575] width 46 height 29
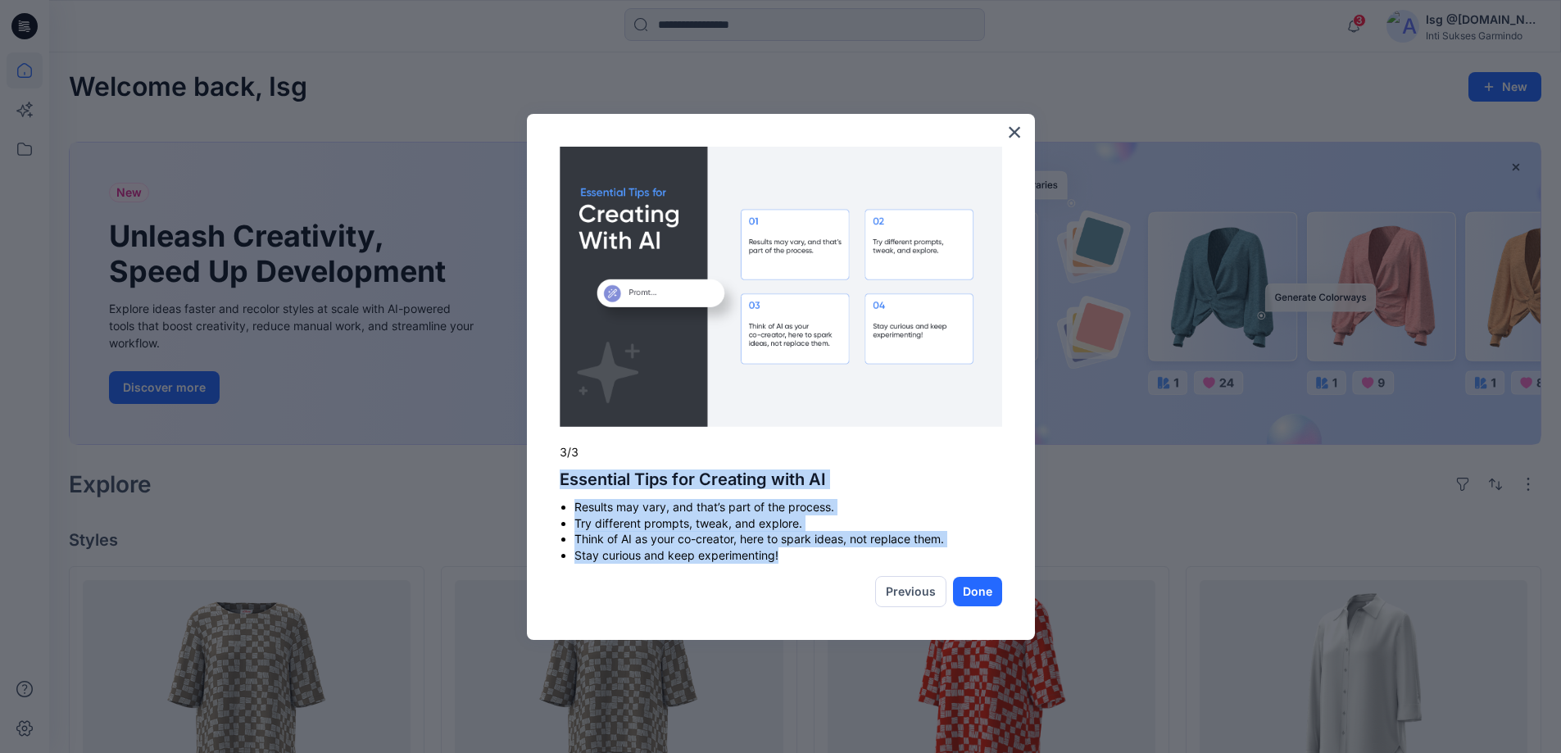
drag, startPoint x: 561, startPoint y: 477, endPoint x: 941, endPoint y: 551, distance: 387.4
click at [941, 551] on div "× 3/3 Essential Tips for Creating with AI Results may vary, and that’s part of …" at bounding box center [781, 377] width 508 height 527
drag, startPoint x: 736, startPoint y: 547, endPoint x: 751, endPoint y: 555, distance: 17.6
click at [751, 555] on li "Stay curious and keep experimenting!" at bounding box center [788, 555] width 428 height 16
drag, startPoint x: 563, startPoint y: 480, endPoint x: 779, endPoint y: 561, distance: 231.0
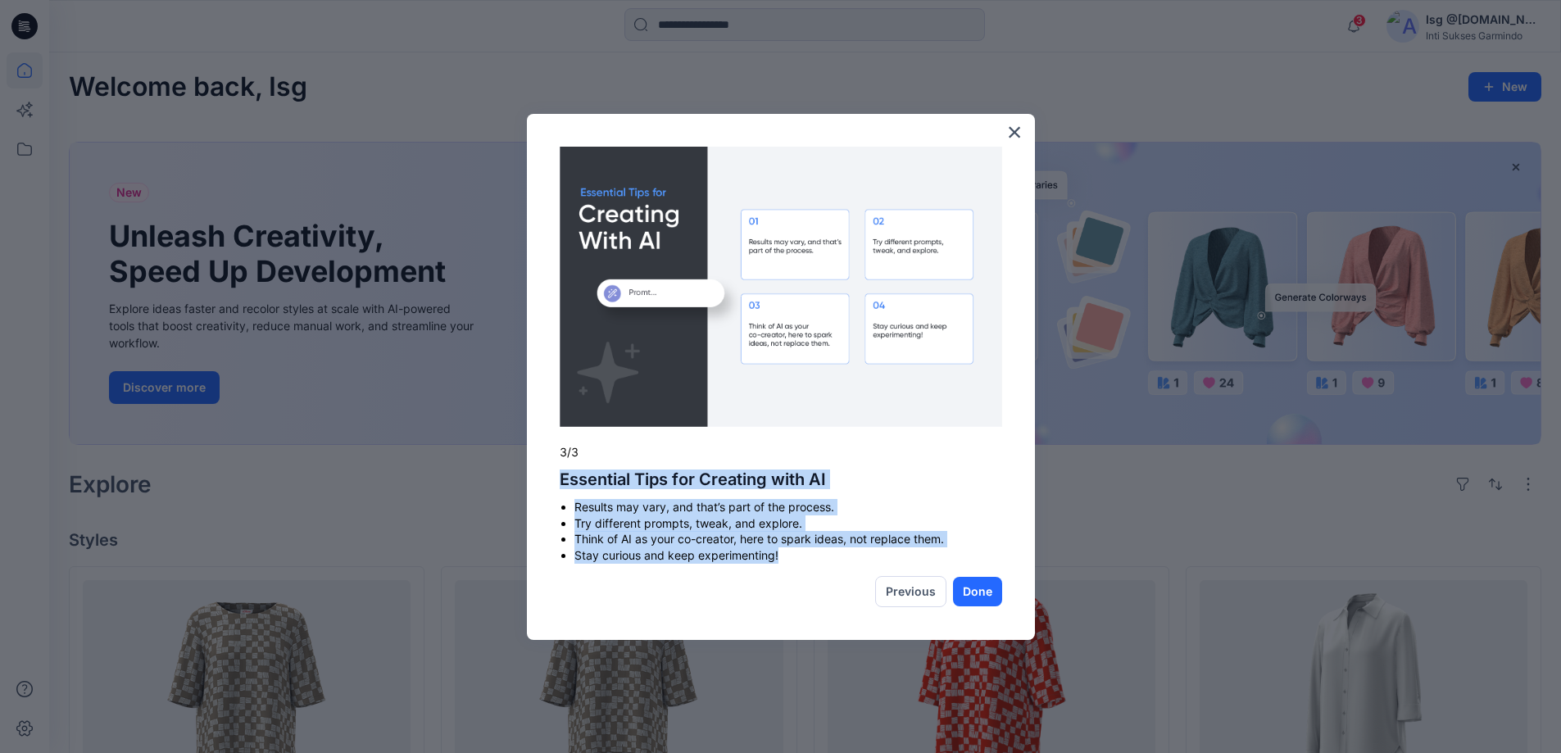
click at [779, 561] on div "× 3/3 Essential Tips for Creating with AI Results may vary, and that’s part of …" at bounding box center [781, 377] width 508 height 527
copy div "Essential Tips for Creating with AI Results may vary, and that’s part of the pr…"
click at [990, 596] on button "Done" at bounding box center [977, 591] width 49 height 29
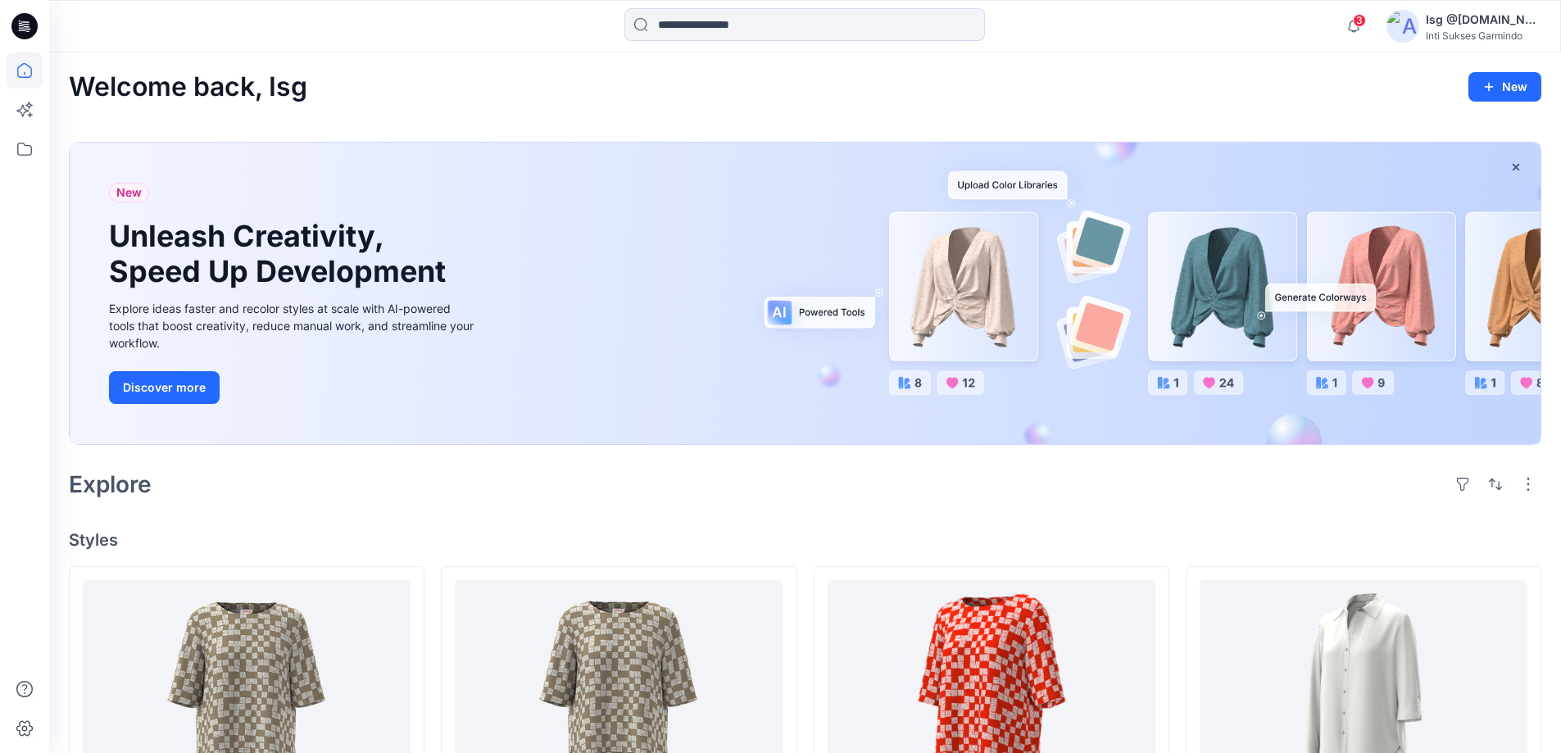
click at [952, 315] on div "New Unleash Creativity, Speed Up Development Explore ideas faster and recolor s…" at bounding box center [805, 294] width 1471 height 302
click at [995, 297] on div "New Unleash Creativity, Speed Up Development Explore ideas faster and recolor s…" at bounding box center [805, 294] width 1471 height 302
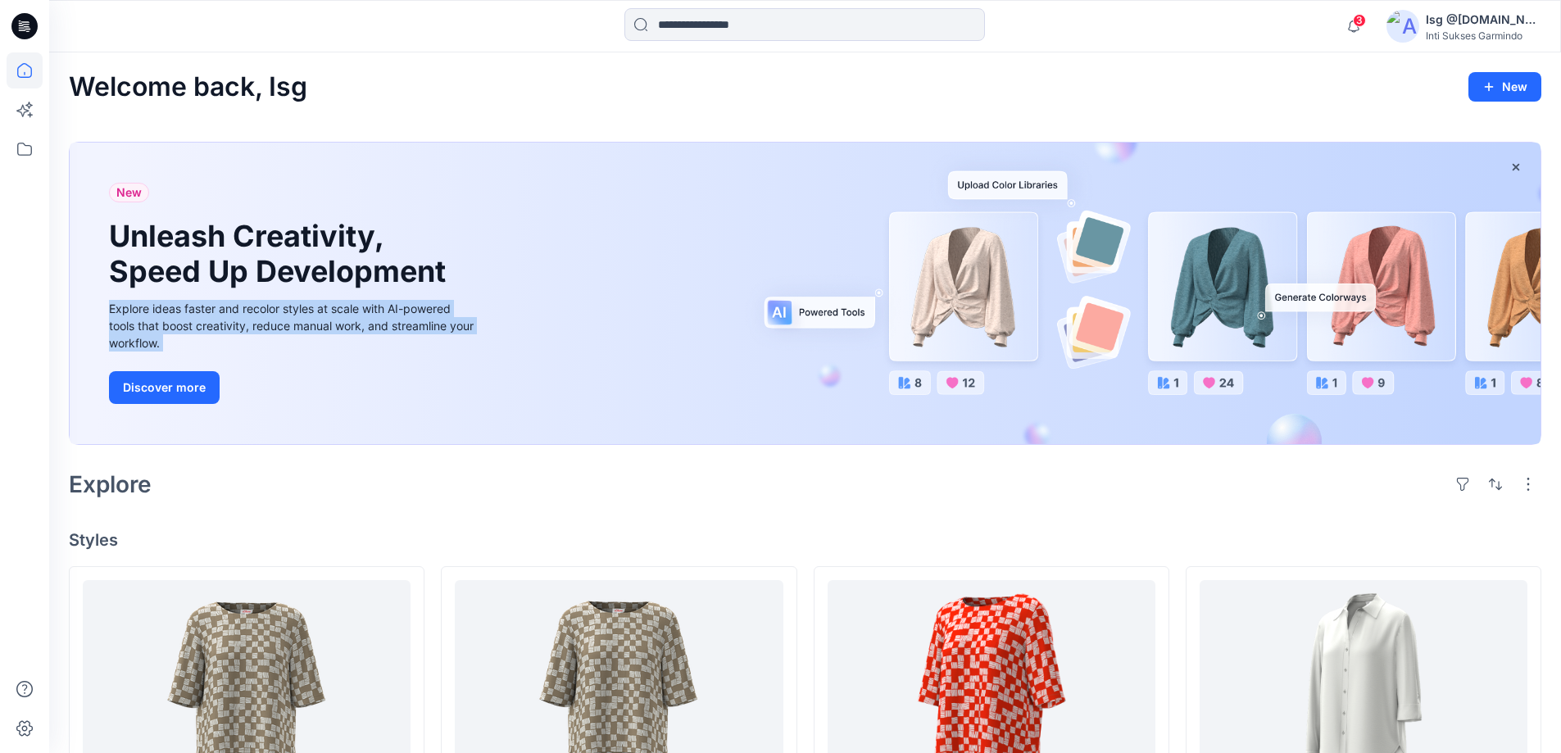
click at [994, 297] on div "New Unleash Creativity, Speed Up Development Explore ideas faster and recolor s…" at bounding box center [805, 294] width 1471 height 302
click at [437, 390] on link "Discover more" at bounding box center [293, 387] width 369 height 33
click at [163, 390] on button "Discover more" at bounding box center [164, 387] width 111 height 33
click at [801, 314] on div "New Unleash Creativity, Speed Up Development Explore ideas faster and recolor s…" at bounding box center [805, 294] width 1471 height 302
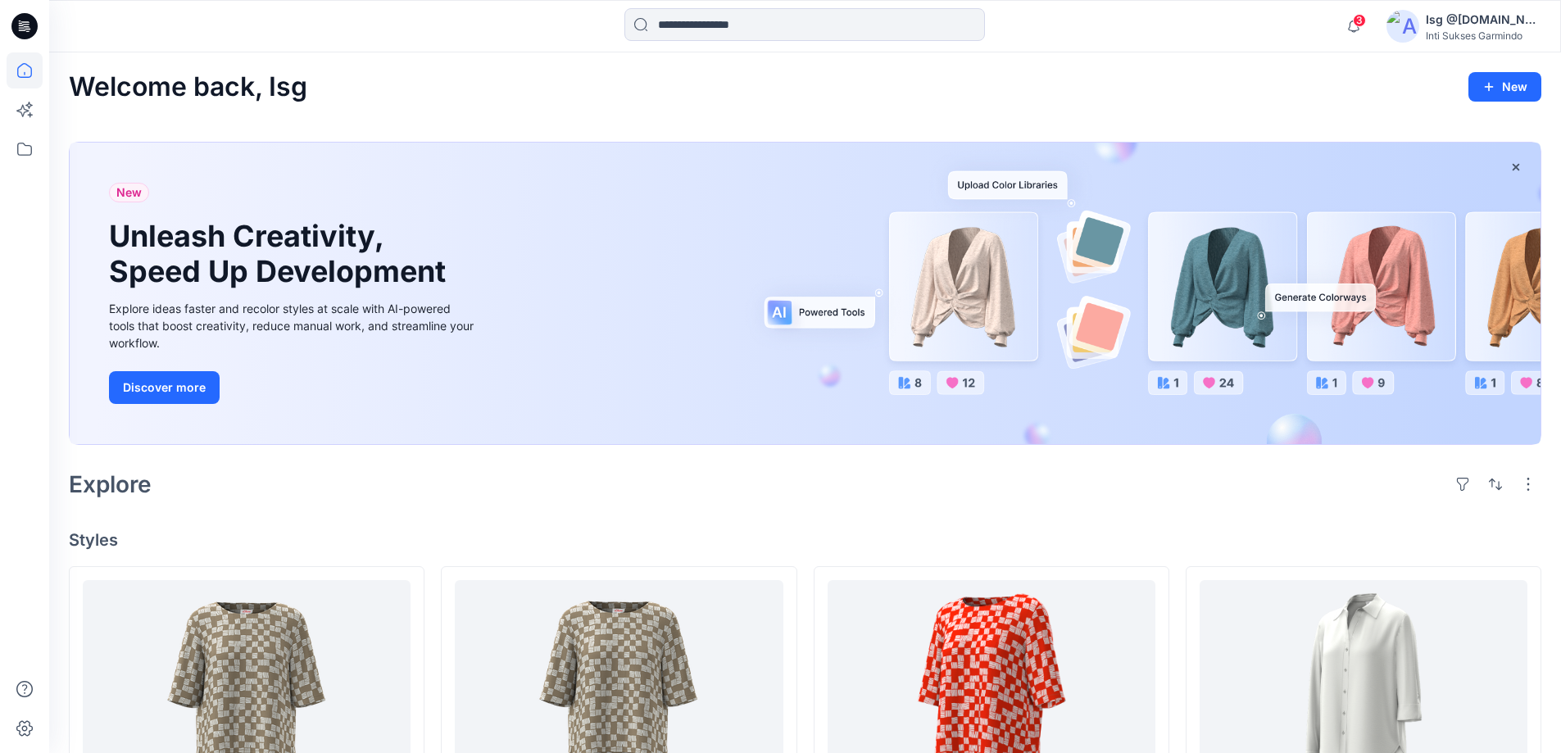
click at [827, 313] on div "New Unleash Creativity, Speed Up Development Explore ideas faster and recolor s…" at bounding box center [805, 294] width 1471 height 302
click at [983, 179] on div "New Unleash Creativity, Speed Up Development Explore ideas faster and recolor s…" at bounding box center [805, 294] width 1471 height 302
click at [1221, 388] on div "New Unleash Creativity, Speed Up Development Explore ideas faster and recolor s…" at bounding box center [805, 294] width 1471 height 302
click at [1360, 27] on icon "button" at bounding box center [1353, 26] width 31 height 33
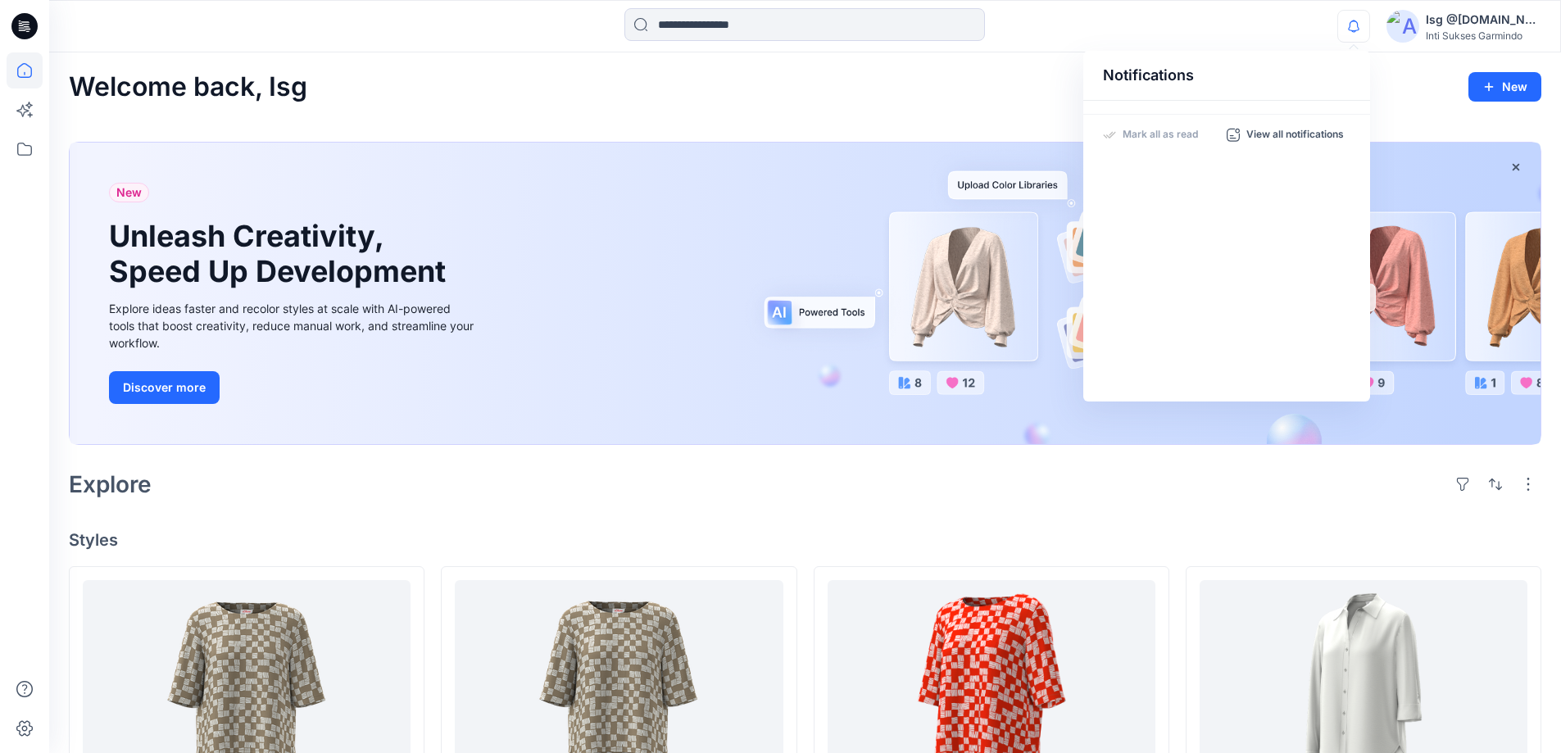
click at [1353, 33] on icon "button" at bounding box center [1353, 26] width 31 height 33
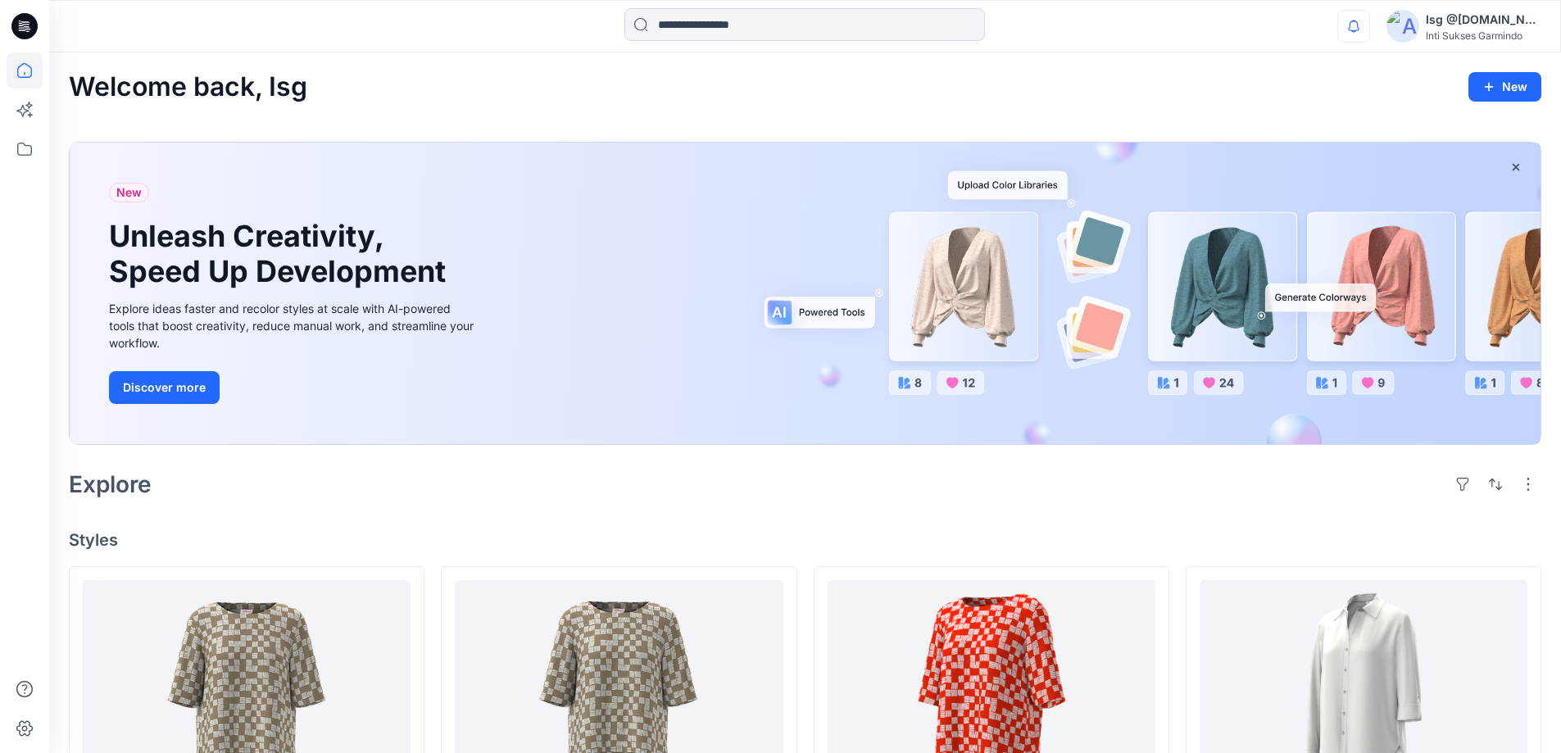
click at [1353, 33] on icon "button" at bounding box center [1353, 26] width 31 height 33
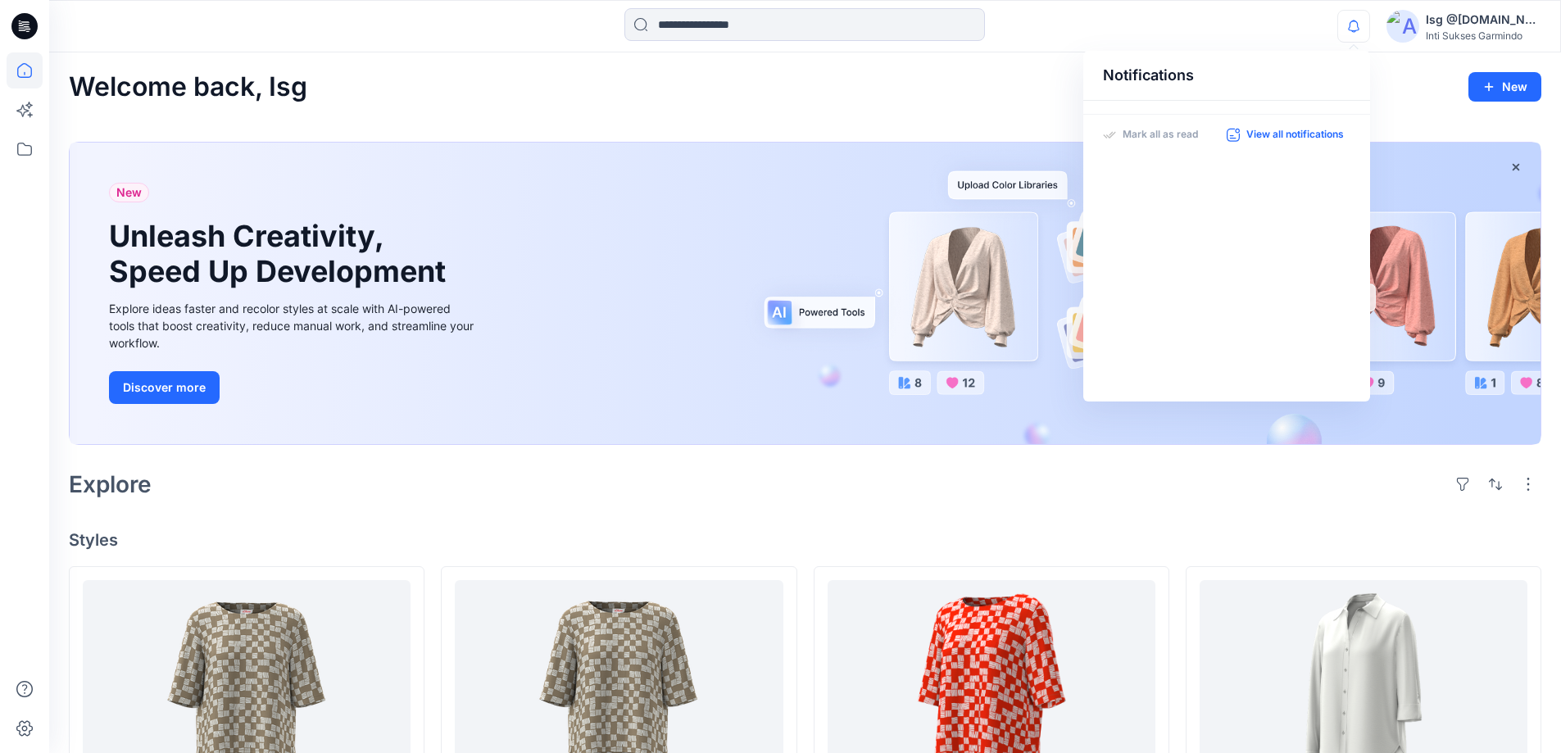
click at [1289, 138] on p "View all notifications" at bounding box center [1294, 135] width 97 height 15
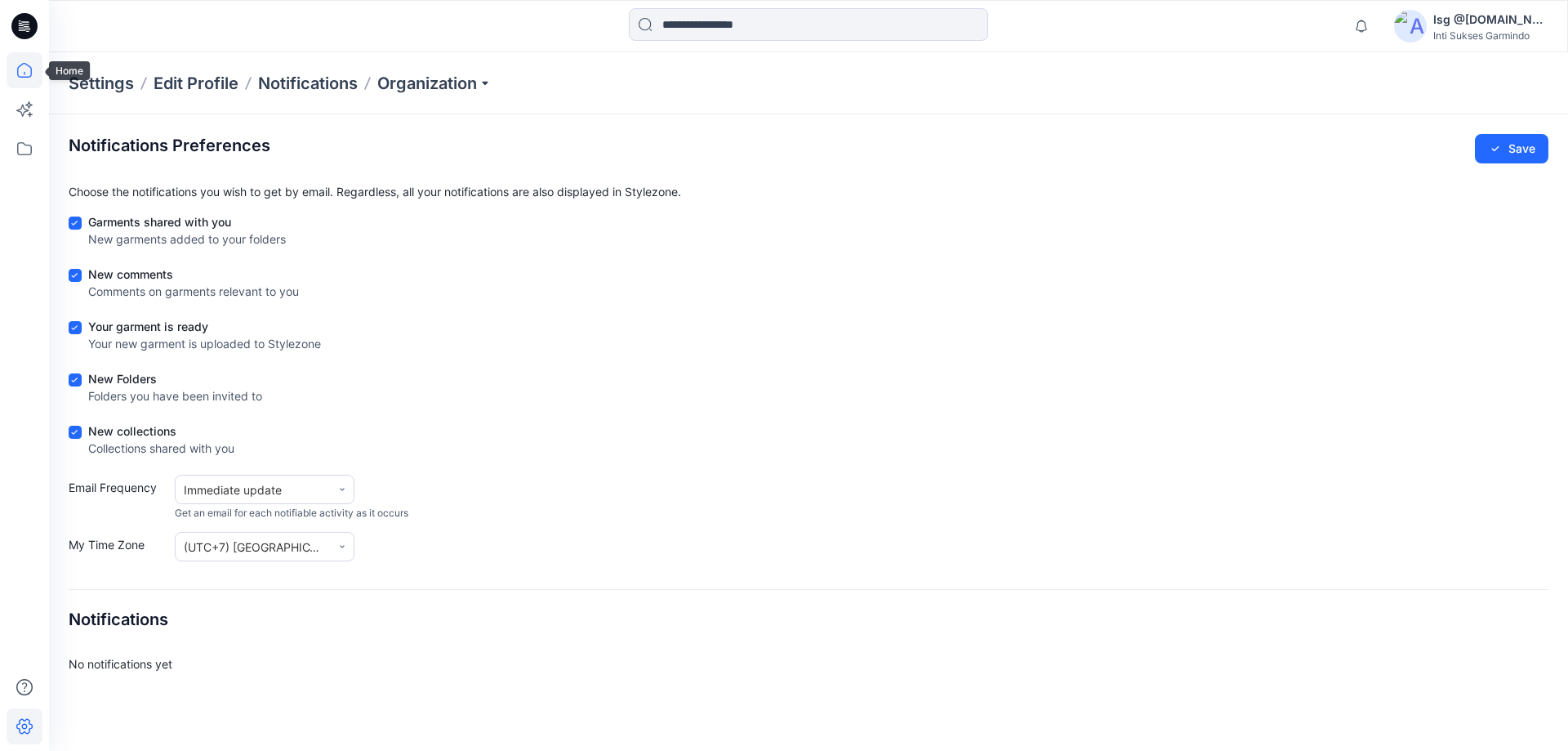
click at [27, 63] on icon at bounding box center [25, 70] width 36 height 36
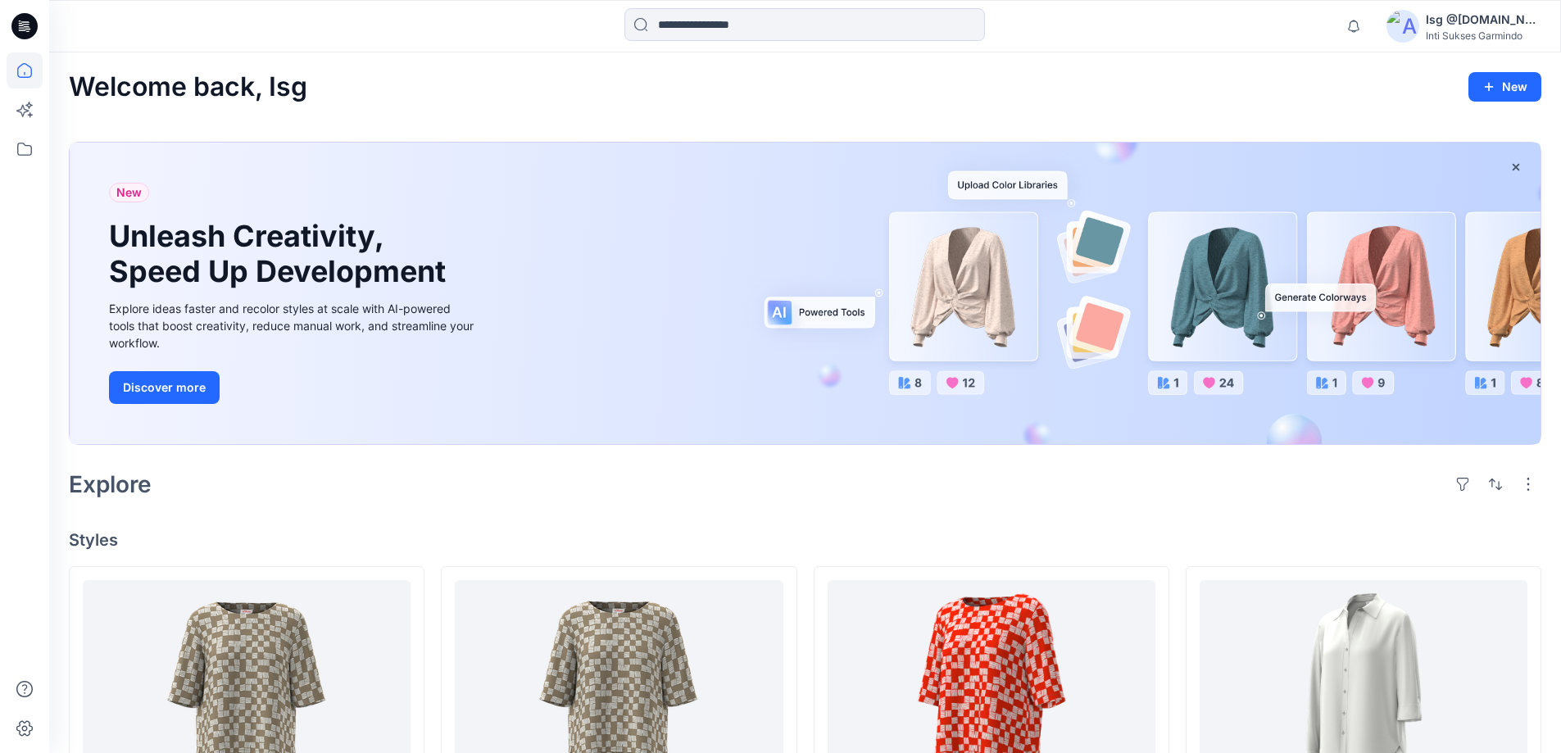
click at [1011, 193] on div "New Unleash Creativity, Speed Up Development Explore ideas faster and recolor s…" at bounding box center [805, 294] width 1471 height 302
click at [1201, 290] on div "New Unleash Creativity, Speed Up Development Explore ideas faster and recolor s…" at bounding box center [805, 294] width 1471 height 302
click at [179, 389] on button "Discover more" at bounding box center [164, 387] width 111 height 33
